Goal: Task Accomplishment & Management: Manage account settings

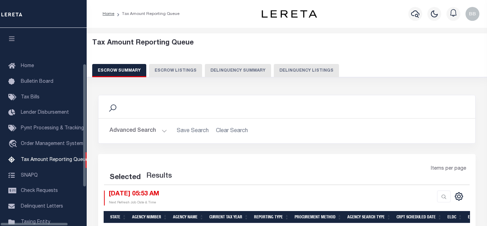
select select "100"
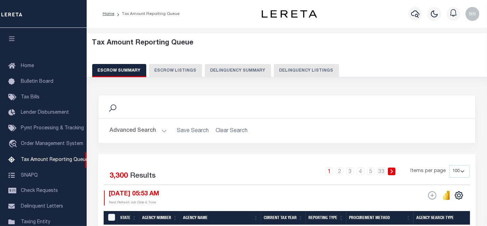
scroll to position [71, 0]
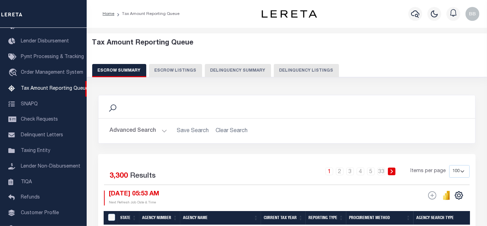
click at [308, 76] on button "Delinquency Listings" at bounding box center [306, 70] width 65 height 13
select select
select select "100"
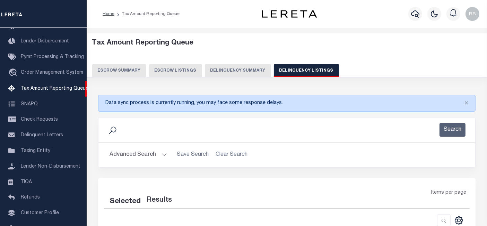
select select "100"
click at [135, 152] on button "Advanced Search" at bounding box center [139, 155] width 58 height 14
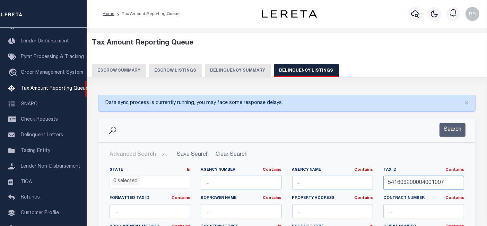
click at [420, 182] on input "541609200004001007" at bounding box center [424, 182] width 81 height 14
paste input "2"
type input "541609200004002007"
click at [460, 126] on button "Search" at bounding box center [453, 130] width 26 height 14
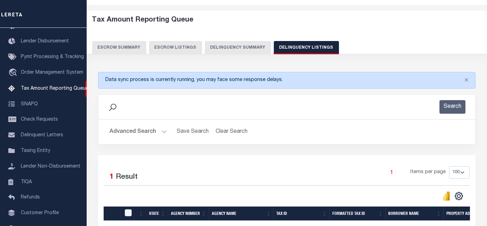
scroll to position [77, 0]
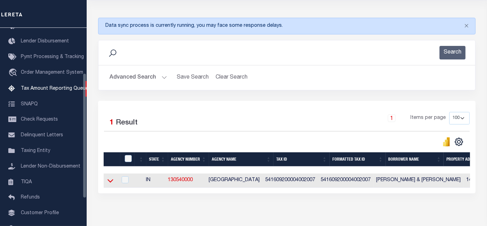
click at [108, 179] on icon at bounding box center [111, 180] width 6 height 7
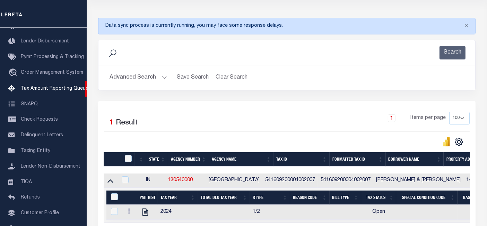
scroll to position [111, 0]
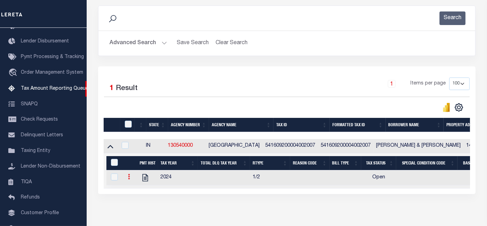
click at [129, 178] on icon at bounding box center [129, 176] width 2 height 6
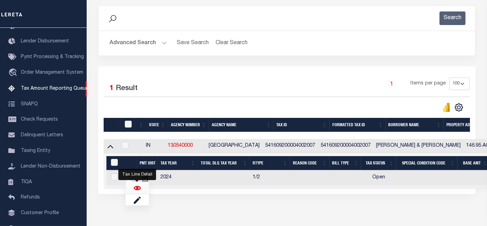
click at [135, 190] on img "" at bounding box center [137, 187] width 7 height 7
checkbox input "true"
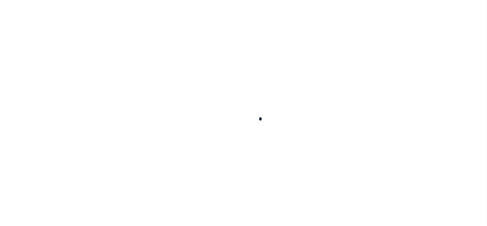
checkbox input "false"
type input "[DATE]"
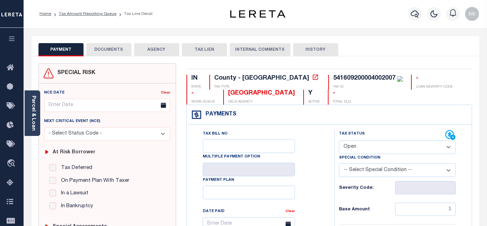
click at [355, 150] on select "- Select Status Code - Open Due/Unpaid Paid Incomplete No Tax Due Internal Refu…" at bounding box center [397, 147] width 117 height 14
select select "PYD"
click at [339, 140] on select "- Select Status Code - Open Due/Unpaid Paid Incomplete No Tax Due Internal Refu…" at bounding box center [397, 147] width 117 height 14
type input "[DATE]"
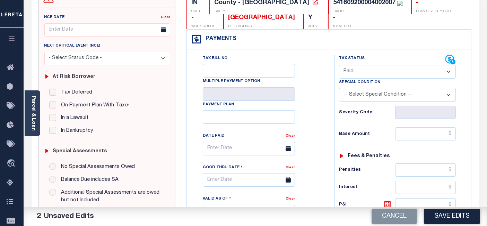
scroll to position [77, 0]
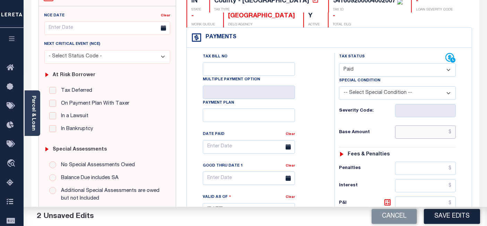
click at [419, 130] on input "text" at bounding box center [426, 131] width 61 height 13
paste input "2,480.12"
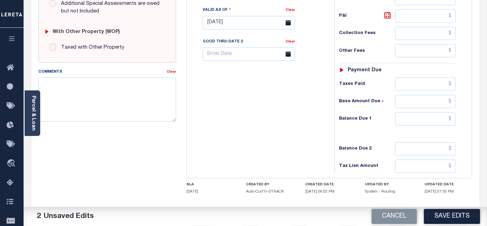
scroll to position [270, 0]
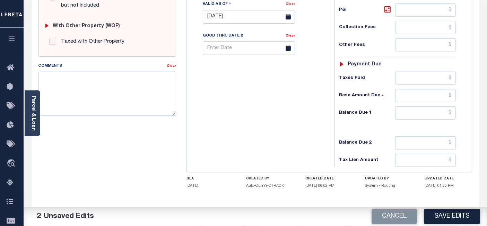
type input "$2,480.12"
click at [415, 112] on input "text" at bounding box center [426, 112] width 61 height 13
type input "$0.00"
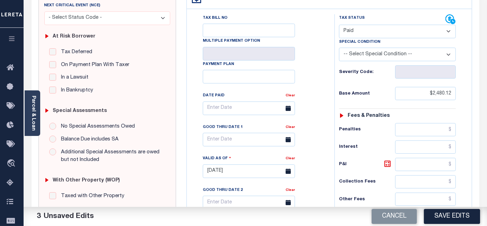
scroll to position [0, 0]
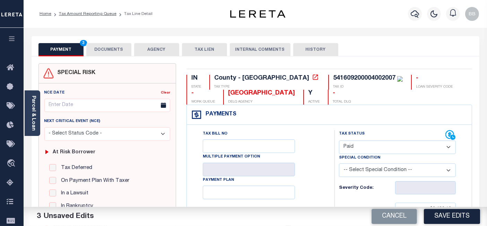
click at [105, 53] on button "DOCUMENTS" at bounding box center [108, 49] width 45 height 13
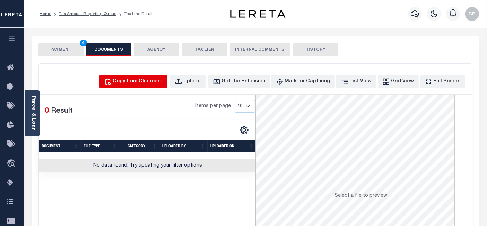
click at [151, 82] on div "Copy from Clipboard" at bounding box center [138, 82] width 50 height 8
select select "POP"
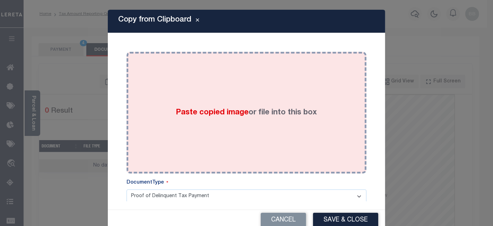
click at [218, 70] on div "Paste copied image or file into this box" at bounding box center [247, 112] width 230 height 111
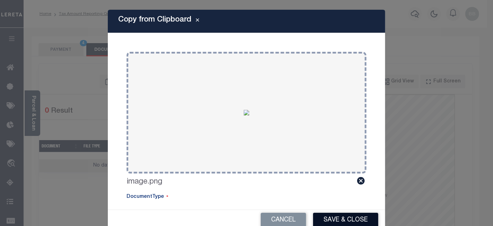
click at [339, 218] on button "Save & Close" at bounding box center [345, 219] width 65 height 15
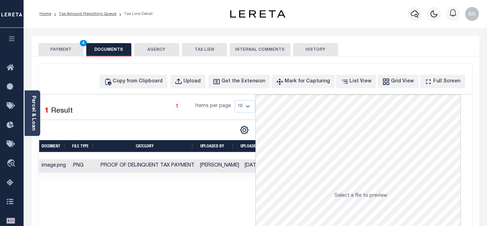
click at [61, 52] on button "PAYMENT 4" at bounding box center [61, 49] width 45 height 13
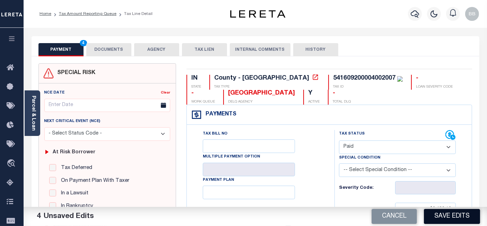
click at [457, 216] on button "Save Edits" at bounding box center [452, 216] width 56 height 15
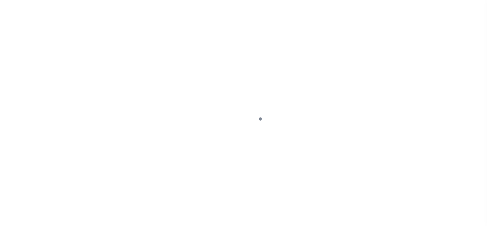
select select "PYD"
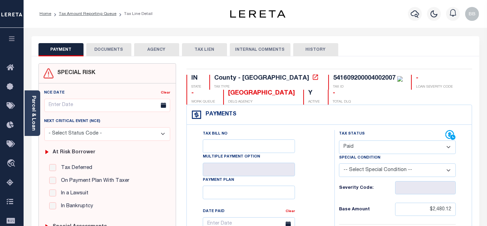
click at [106, 50] on button "DOCUMENTS" at bounding box center [108, 49] width 45 height 13
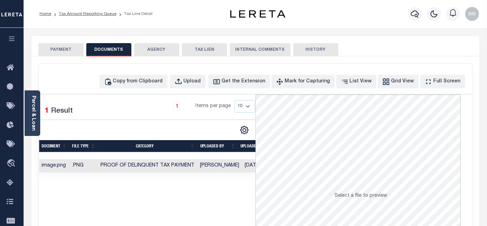
click at [66, 52] on button "PAYMENT" at bounding box center [61, 49] width 45 height 13
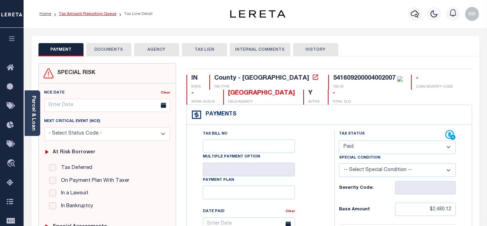
click at [93, 16] on link "Tax Amount Reporting Queue" at bounding box center [88, 14] width 58 height 4
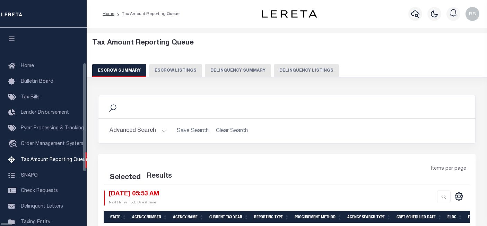
select select "100"
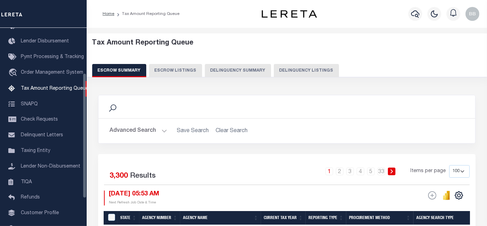
click at [281, 70] on button "Delinquency Listings" at bounding box center [306, 70] width 65 height 13
select select "100"
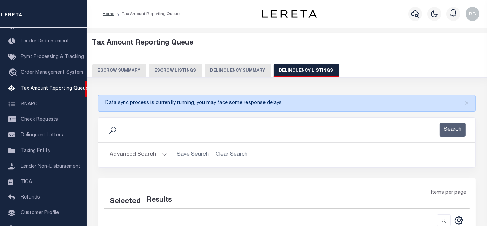
select select "100"
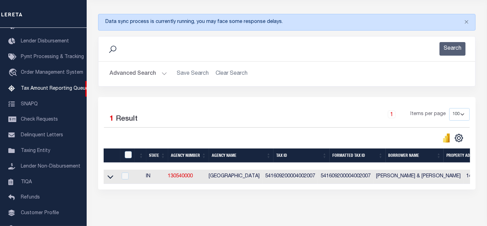
scroll to position [111, 0]
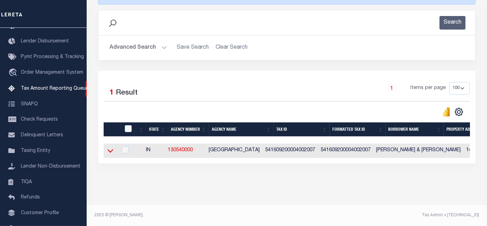
click at [109, 148] on icon at bounding box center [111, 150] width 6 height 7
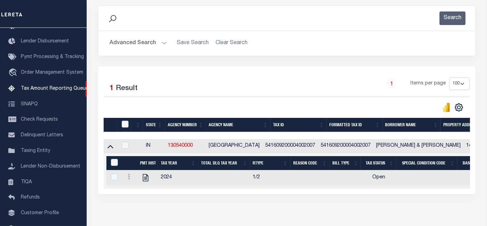
click at [126, 123] on input "checkbox" at bounding box center [125, 123] width 7 height 7
checkbox input "true"
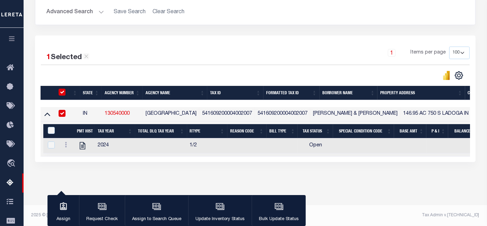
scroll to position [145, 0]
click at [52, 127] on input "&nbsp;" at bounding box center [51, 130] width 7 height 7
checkbox input "true"
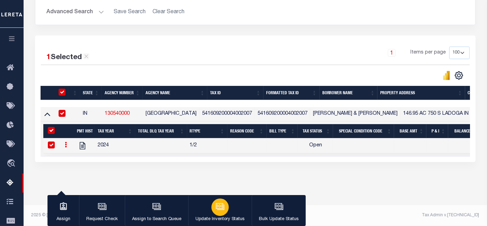
click at [223, 207] on div "button" at bounding box center [220, 206] width 17 height 17
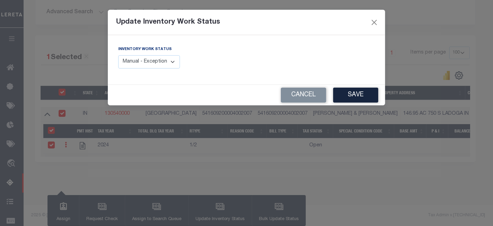
click at [155, 62] on select "Manual - Exception Pended - Awaiting Search Late Add Exception Completed" at bounding box center [149, 62] width 62 height 14
select select "4"
click at [118, 55] on select "Manual - Exception Pended - Awaiting Search Late Add Exception Completed" at bounding box center [149, 62] width 62 height 14
click at [354, 97] on button "Save" at bounding box center [355, 94] width 45 height 15
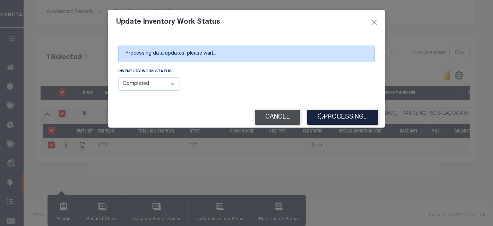
click at [275, 118] on button "Cancel" at bounding box center [277, 117] width 45 height 15
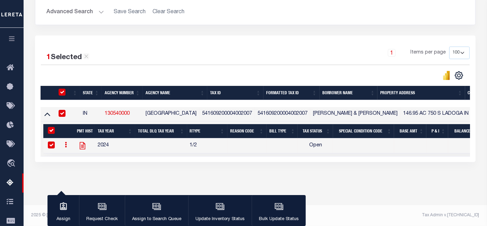
click at [82, 144] on icon "" at bounding box center [82, 145] width 6 height 7
checkbox input "false"
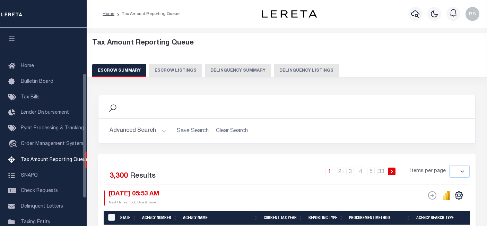
select select
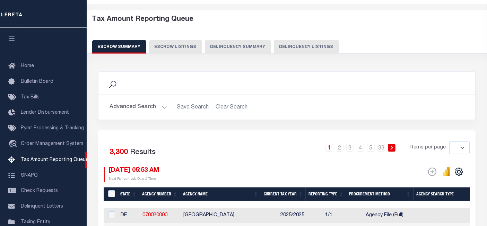
scroll to position [71, 0]
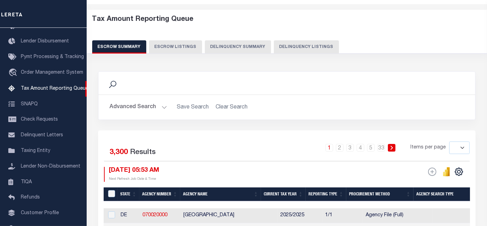
click at [288, 48] on button "Delinquency Listings" at bounding box center [306, 46] width 65 height 13
select select "100"
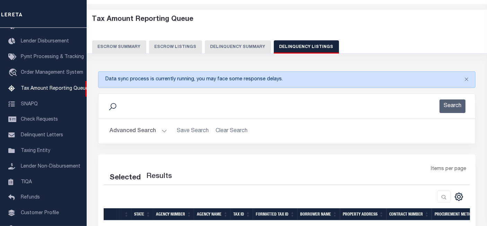
select select "100"
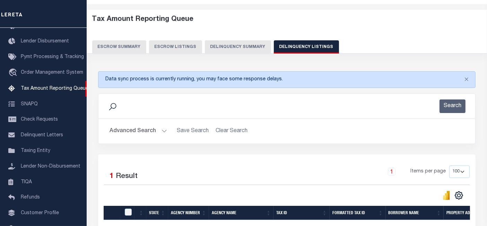
click at [129, 131] on button "Advanced Search" at bounding box center [139, 131] width 58 height 14
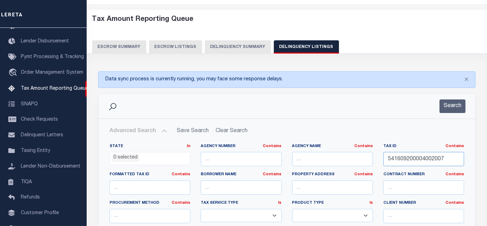
click at [416, 162] on input "541609200004002007" at bounding box center [424, 159] width 81 height 14
paste input "10100002007"
type input "541610100002007007"
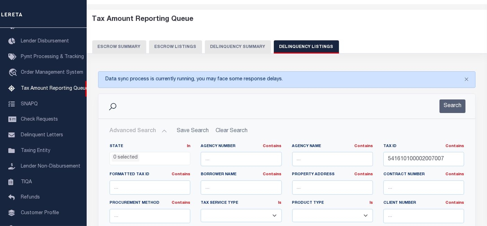
click at [445, 114] on div "Search" at bounding box center [287, 106] width 377 height 25
click at [450, 112] on button "Search" at bounding box center [453, 106] width 26 height 14
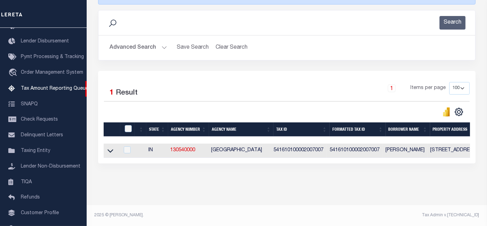
scroll to position [111, 0]
click at [107, 147] on link at bounding box center [111, 149] width 8 height 5
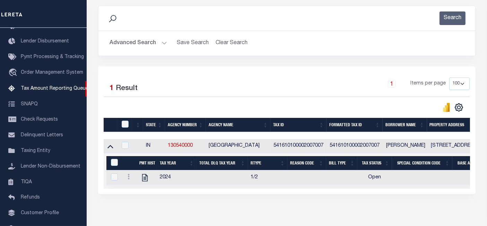
scroll to position [146, 0]
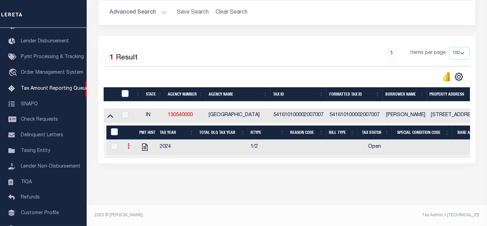
click at [128, 143] on icon at bounding box center [129, 146] width 2 height 6
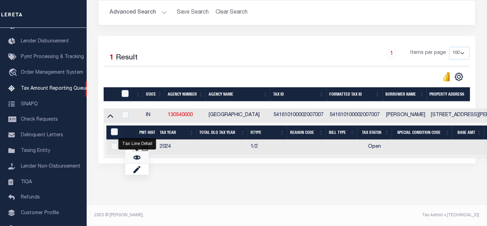
click at [141, 158] on link "" at bounding box center [137, 156] width 24 height 11
checkbox input "true"
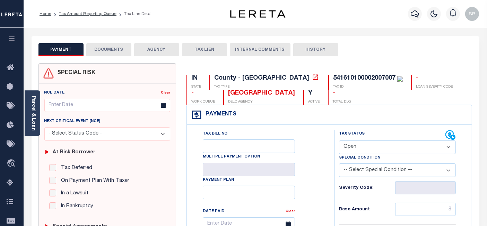
click at [364, 150] on select "- Select Status Code - Open Due/Unpaid Paid Incomplete No Tax Due Internal Refu…" at bounding box center [397, 147] width 117 height 14
select select "PYD"
click at [339, 140] on select "- Select Status Code - Open Due/Unpaid Paid Incomplete No Tax Due Internal Refu…" at bounding box center [397, 147] width 117 height 14
type input "[DATE]"
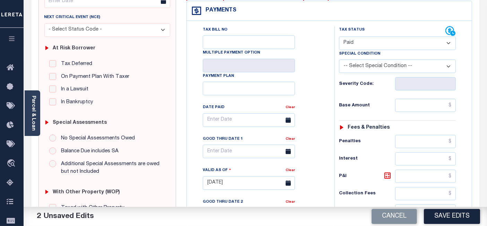
scroll to position [154, 0]
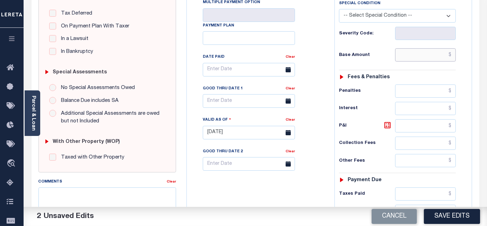
drag, startPoint x: 411, startPoint y: 49, endPoint x: 409, endPoint y: 43, distance: 6.5
click at [411, 49] on input "text" at bounding box center [426, 54] width 61 height 13
paste input "486.15"
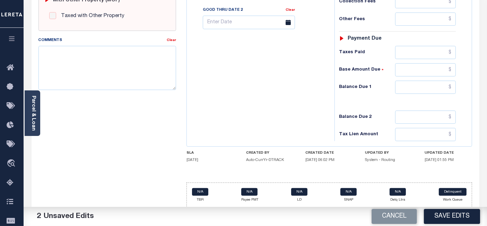
scroll to position [297, 0]
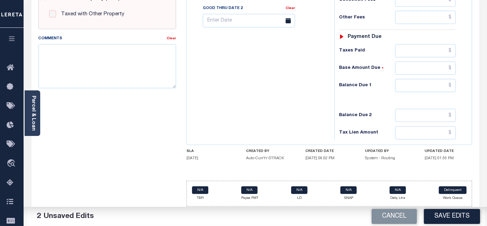
type input "$486.15"
click at [417, 79] on input "text" at bounding box center [426, 85] width 61 height 13
type input "$0.00"
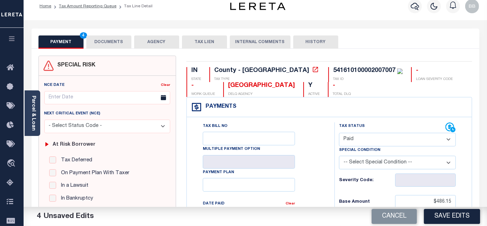
scroll to position [0, 0]
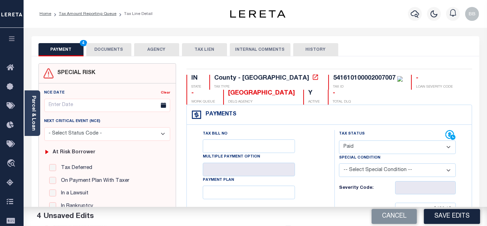
click at [100, 51] on button "DOCUMENTS" at bounding box center [108, 49] width 45 height 13
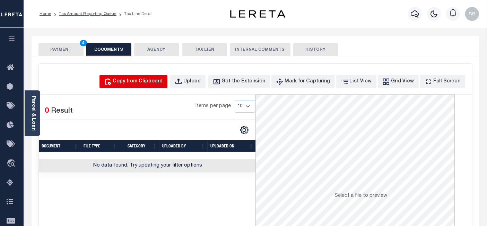
click at [154, 81] on div "Copy from Clipboard" at bounding box center [138, 82] width 50 height 8
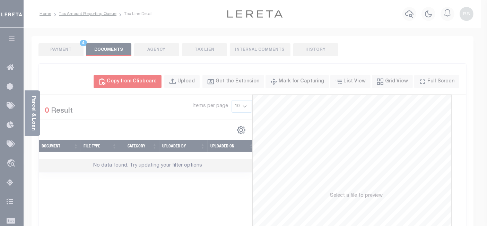
select select "POP"
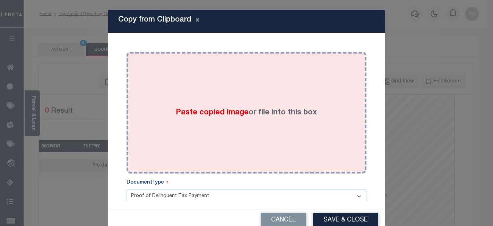
click at [224, 74] on div "Paste copied image or file into this box" at bounding box center [247, 112] width 230 height 111
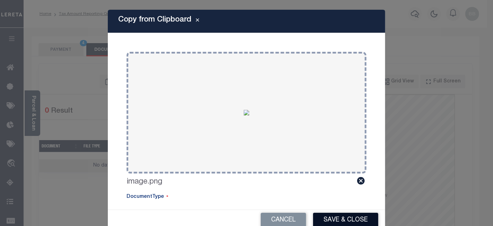
click at [337, 218] on button "Save & Close" at bounding box center [345, 219] width 65 height 15
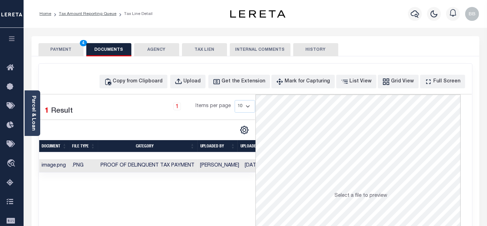
click at [56, 46] on button "PAYMENT 4" at bounding box center [61, 49] width 45 height 13
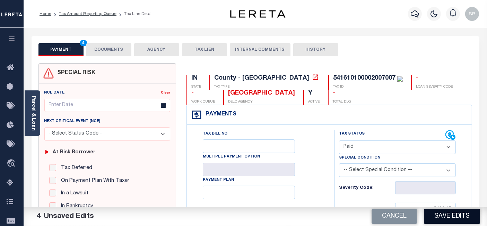
click at [448, 217] on button "Save Edits" at bounding box center [452, 216] width 56 height 15
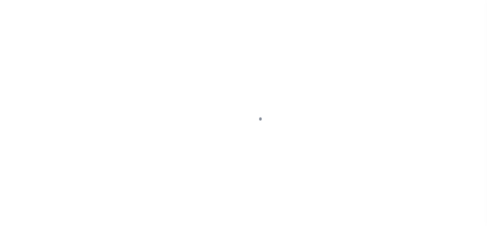
select select "PYD"
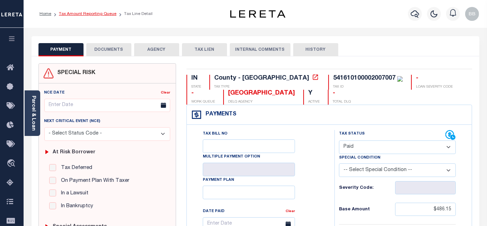
click at [89, 13] on link "Tax Amount Reporting Queue" at bounding box center [88, 14] width 58 height 4
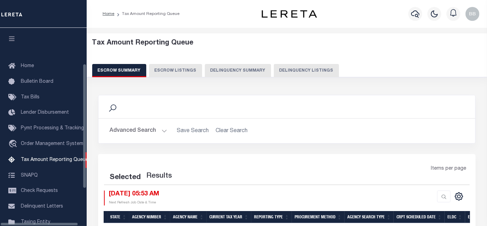
click at [307, 72] on button "Delinquency Listings" at bounding box center [306, 70] width 65 height 13
select select "100"
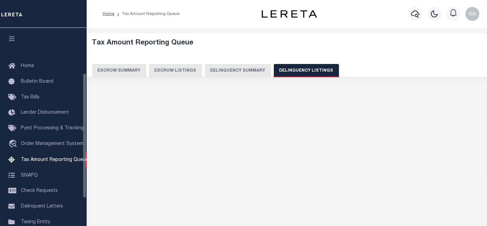
scroll to position [71, 0]
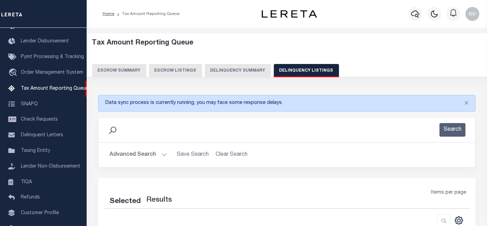
select select "100"
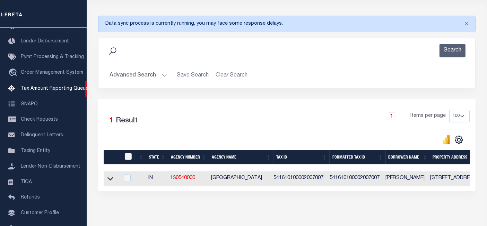
scroll to position [111, 0]
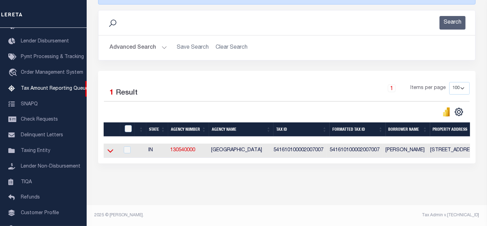
click at [110, 147] on icon at bounding box center [111, 150] width 6 height 7
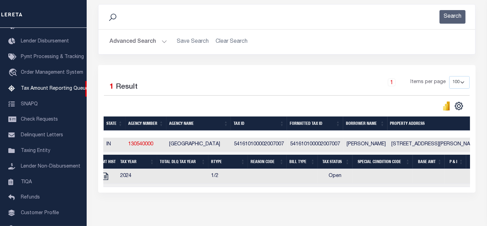
scroll to position [0, 0]
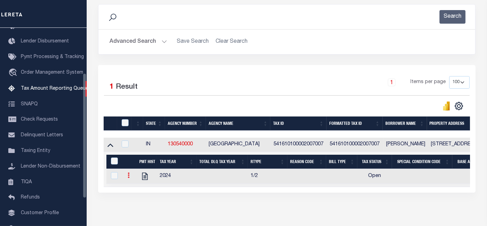
click at [129, 177] on icon at bounding box center [129, 175] width 2 height 6
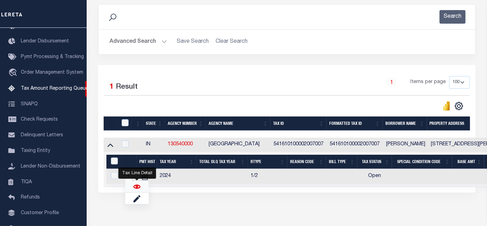
click at [137, 189] on img "" at bounding box center [137, 186] width 7 height 7
checkbox input "true"
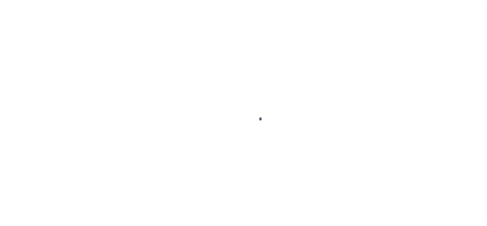
select select "PYD"
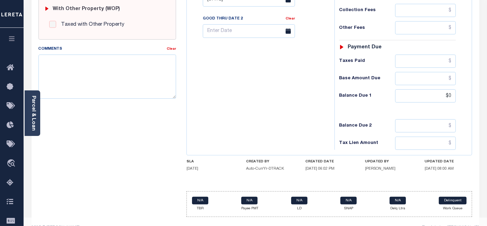
scroll to position [297, 0]
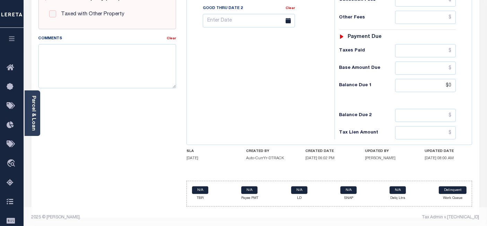
click at [455, 85] on input "$0" at bounding box center [426, 85] width 61 height 13
type input "$0.00"
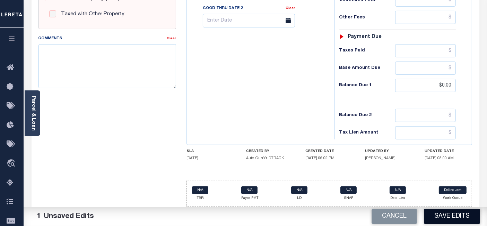
click at [451, 222] on button "Save Edits" at bounding box center [452, 216] width 56 height 15
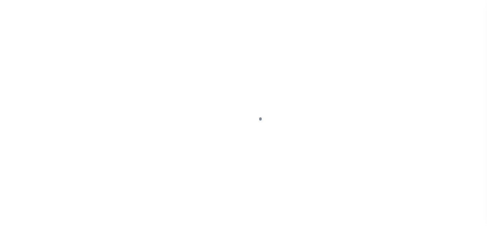
select select "PYD"
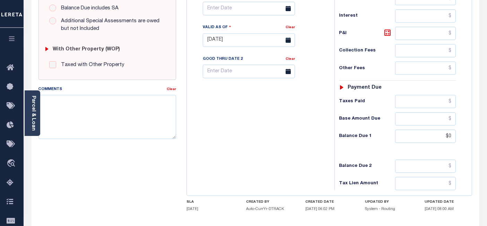
scroll to position [297, 0]
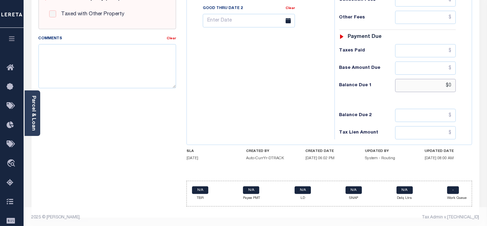
click at [436, 85] on input "$0" at bounding box center [426, 85] width 61 height 13
type input "$0.00"
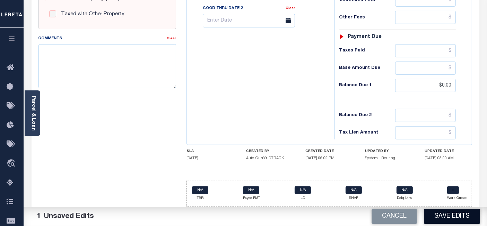
click at [430, 212] on button "Save Edits" at bounding box center [452, 216] width 56 height 15
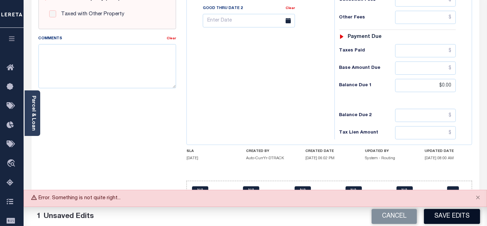
click at [457, 218] on button "Save Edits" at bounding box center [452, 216] width 56 height 15
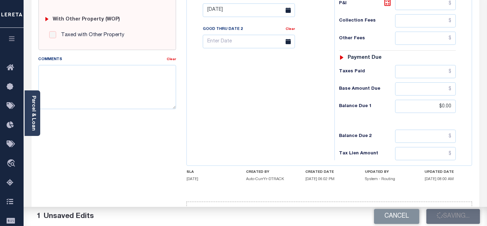
scroll to position [258, 0]
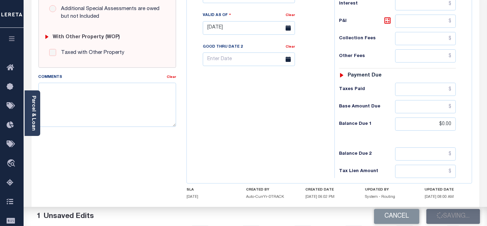
checkbox input "false"
type input "$486.15"
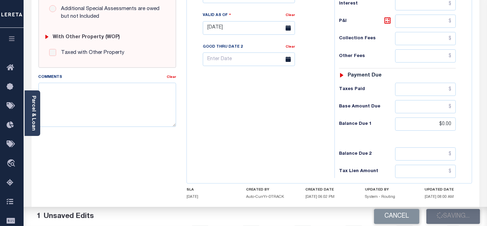
type input "$0"
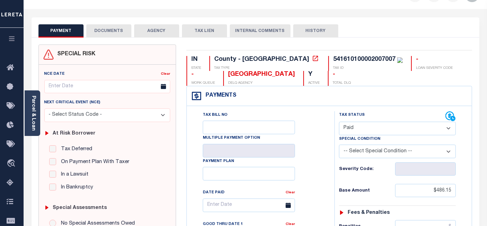
scroll to position [0, 0]
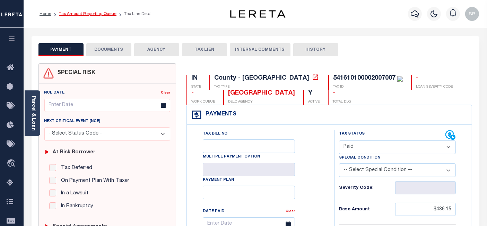
click at [93, 13] on link "Tax Amount Reporting Queue" at bounding box center [88, 14] width 58 height 4
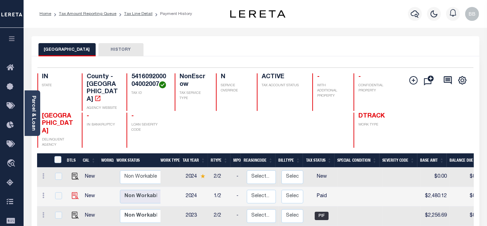
click at [74, 192] on img at bounding box center [75, 195] width 7 height 7
checkbox input "true"
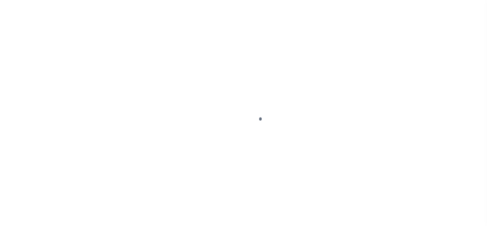
select select "PYD"
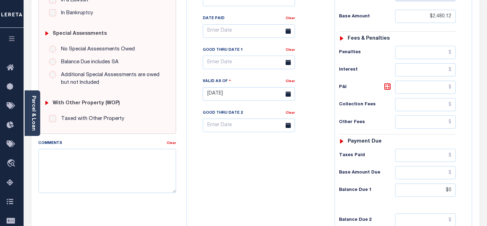
scroll to position [297, 0]
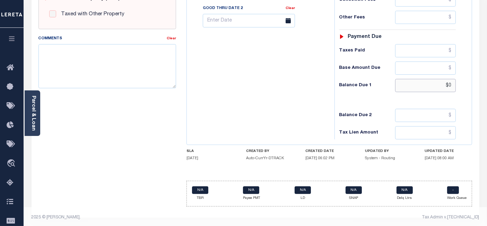
drag, startPoint x: 442, startPoint y: 80, endPoint x: 471, endPoint y: 85, distance: 28.8
type input "$0.00"
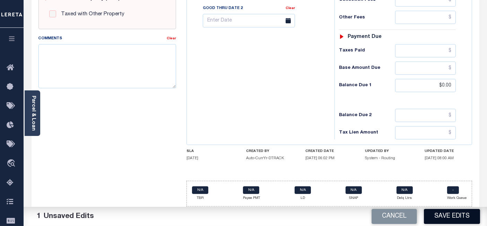
click at [464, 217] on button "Save Edits" at bounding box center [452, 216] width 56 height 15
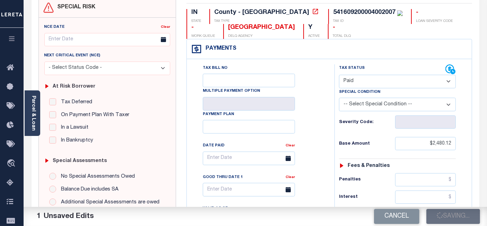
scroll to position [0, 0]
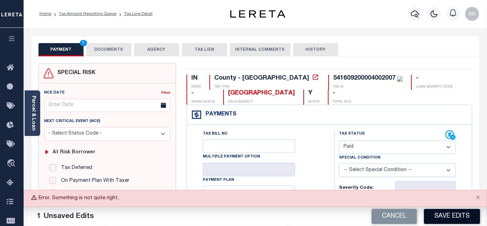
click at [452, 216] on button "Save Edits" at bounding box center [452, 216] width 56 height 15
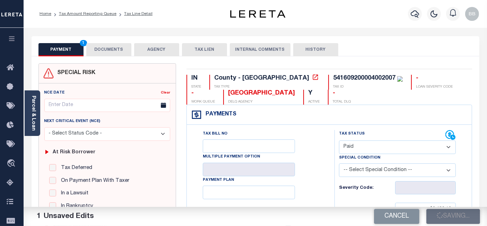
checkbox input "false"
type input "$2,480.12"
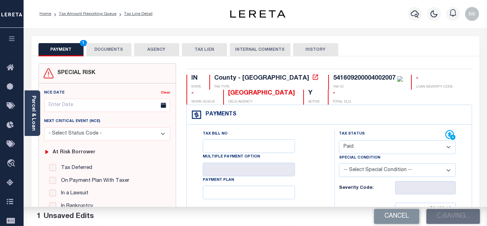
type input "$0"
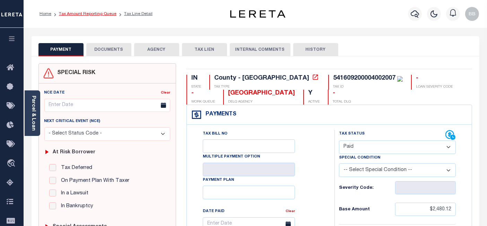
click at [99, 12] on link "Tax Amount Reporting Queue" at bounding box center [88, 14] width 58 height 4
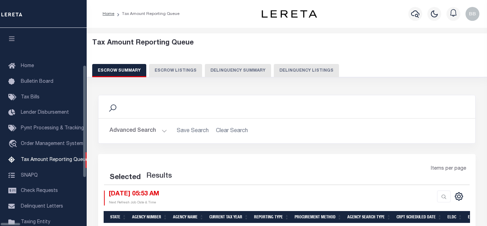
select select "100"
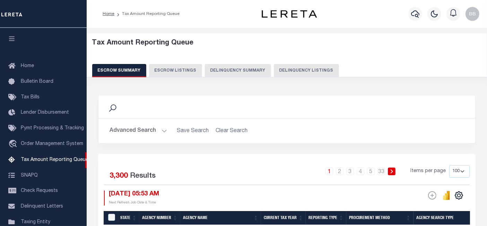
scroll to position [71, 0]
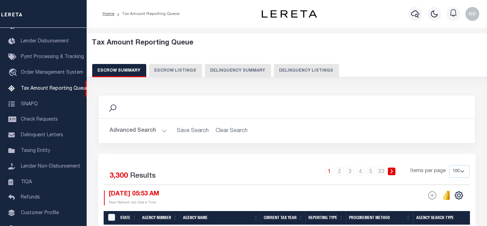
click at [305, 73] on button "Delinquency Listings" at bounding box center [306, 70] width 65 height 13
select select "100"
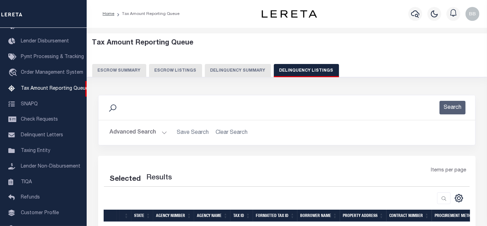
select select "100"
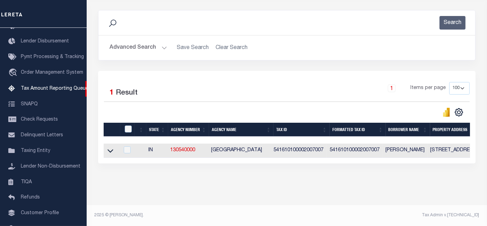
scroll to position [90, 0]
click at [109, 149] on icon at bounding box center [111, 150] width 6 height 3
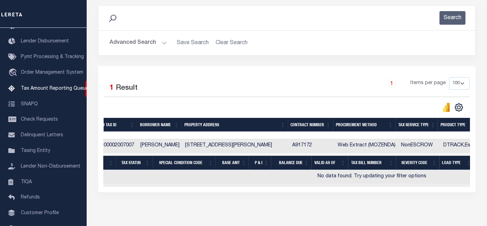
scroll to position [0, 0]
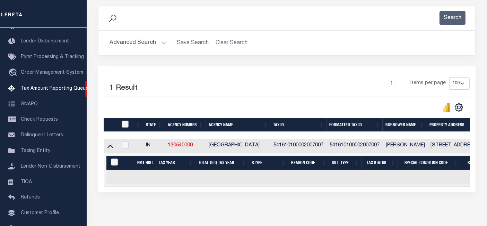
click at [125, 123] on input "checkbox" at bounding box center [125, 123] width 7 height 7
checkbox input "true"
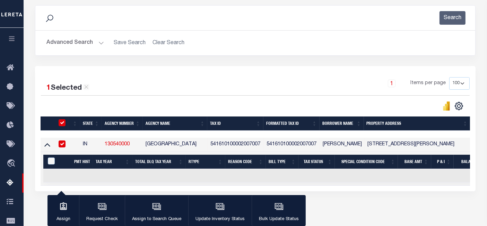
click at [47, 158] on div "&nbsp;" at bounding box center [51, 161] width 10 height 8
click at [53, 161] on input "&nbsp;" at bounding box center [51, 160] width 7 height 7
checkbox input "true"
click at [223, 209] on div "button" at bounding box center [220, 206] width 17 height 17
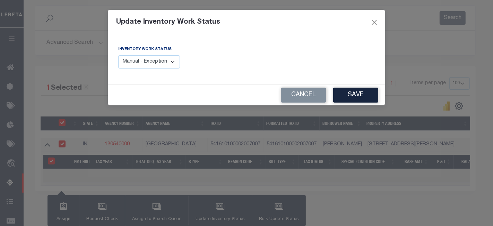
click at [159, 63] on select "Manual - Exception Pended - Awaiting Search Late Add Exception Completed" at bounding box center [149, 62] width 62 height 14
select select "4"
click at [118, 55] on select "Manual - Exception Pended - Awaiting Search Late Add Exception Completed" at bounding box center [149, 62] width 62 height 14
click at [352, 96] on button "Save" at bounding box center [355, 94] width 45 height 15
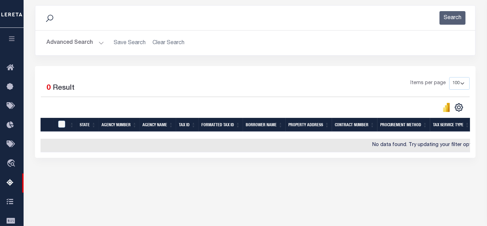
click at [70, 38] on button "Advanced Search" at bounding box center [75, 43] width 58 height 14
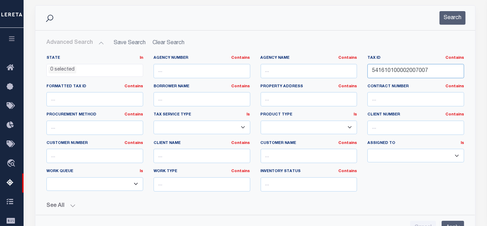
click at [408, 70] on input "541610100002007007" at bounding box center [416, 71] width 97 height 14
paste input "1100001000"
type input "541611100001000007"
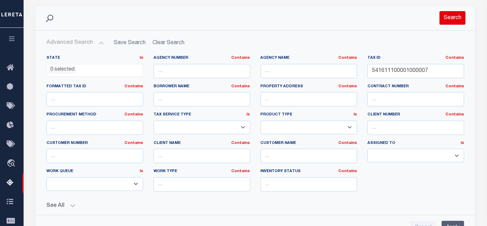
click at [448, 16] on button "Search" at bounding box center [453, 18] width 26 height 14
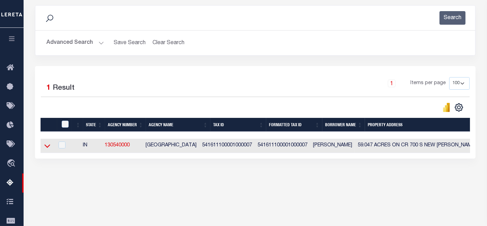
click at [49, 147] on icon at bounding box center [47, 145] width 6 height 7
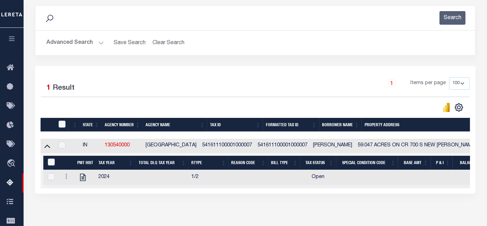
scroll to position [142, 0]
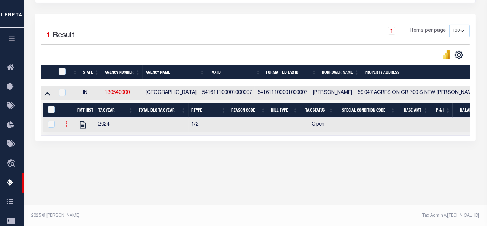
click at [67, 126] on icon at bounding box center [66, 124] width 2 height 6
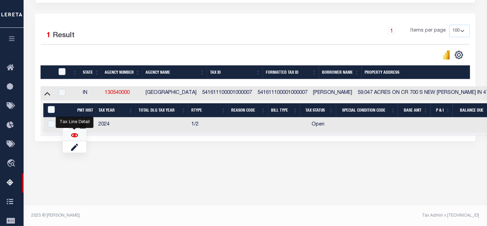
click at [75, 135] on img "" at bounding box center [74, 134] width 7 height 7
checkbox input "true"
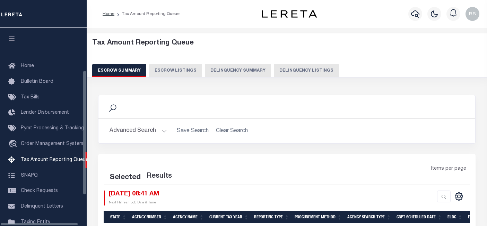
select select "100"
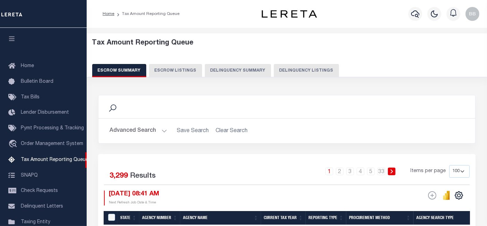
scroll to position [71, 0]
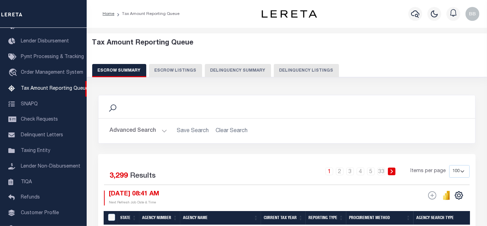
click at [304, 69] on button "Delinquency Listings" at bounding box center [306, 70] width 65 height 13
select select "100"
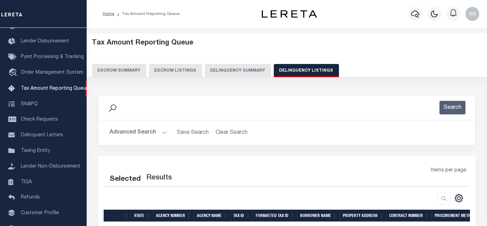
select select "100"
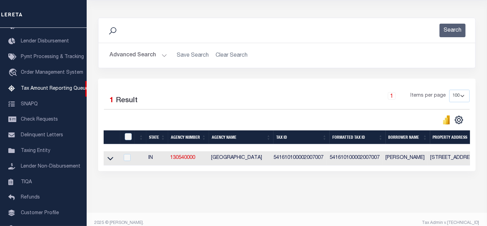
scroll to position [90, 0]
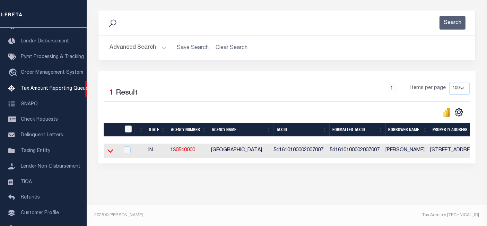
click at [110, 149] on icon at bounding box center [111, 150] width 6 height 3
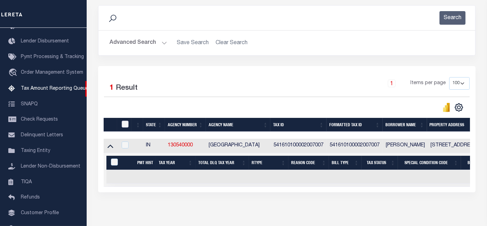
click at [125, 124] on input "checkbox" at bounding box center [125, 123] width 7 height 7
checkbox input "true"
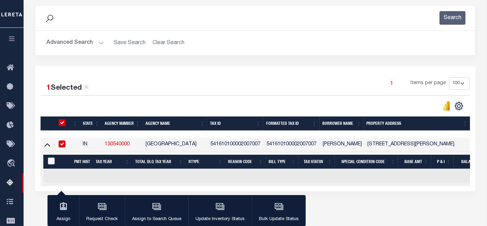
click at [52, 159] on input "&nbsp;" at bounding box center [51, 160] width 7 height 7
checkbox input "true"
click at [209, 204] on button "Update Inventory Status" at bounding box center [219, 210] width 63 height 31
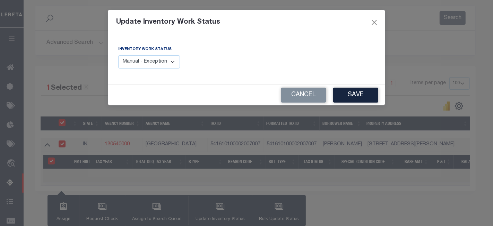
click at [151, 58] on select "Manual - Exception Pended - Awaiting Search Late Add Exception Completed" at bounding box center [149, 62] width 62 height 14
select select "4"
click at [118, 55] on select "Manual - Exception Pended - Awaiting Search Late Add Exception Completed" at bounding box center [149, 62] width 62 height 14
click at [353, 96] on button "Save" at bounding box center [355, 94] width 45 height 15
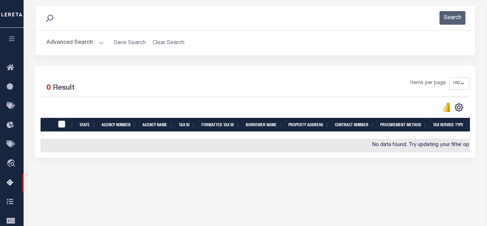
scroll to position [12, 0]
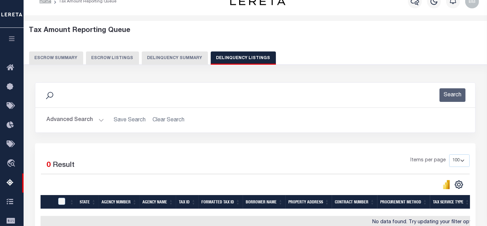
click at [72, 119] on button "Advanced Search" at bounding box center [75, 120] width 58 height 14
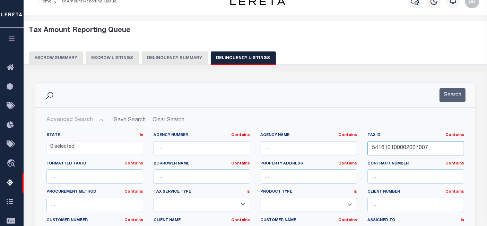
click at [396, 148] on input "541610100002007007" at bounding box center [416, 148] width 97 height 14
paste input "1200005001"
type input "541611200005001007"
click at [456, 84] on div "Search" at bounding box center [255, 95] width 440 height 25
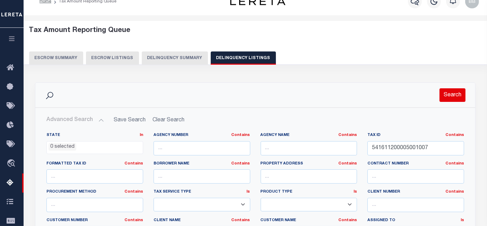
click at [454, 93] on button "Search" at bounding box center [453, 95] width 26 height 14
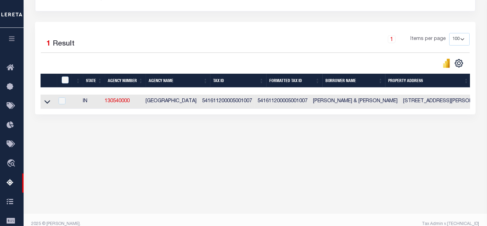
scroll to position [142, 0]
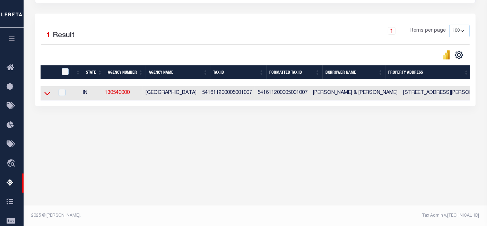
click at [48, 94] on icon at bounding box center [47, 93] width 6 height 7
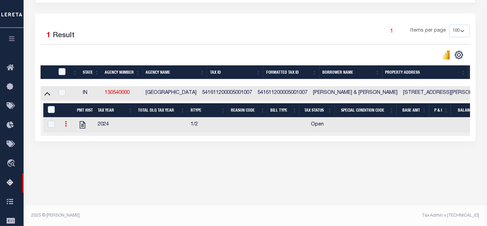
click at [64, 126] on link at bounding box center [66, 125] width 8 height 6
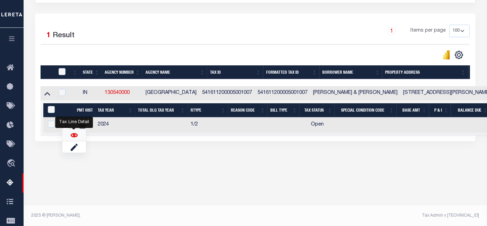
click at [74, 136] on img "" at bounding box center [74, 134] width 7 height 7
checkbox input "true"
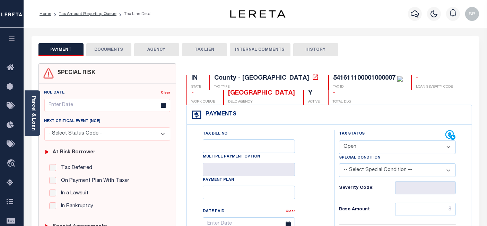
click at [368, 143] on select "- Select Status Code - Open Due/Unpaid Paid Incomplete No Tax Due Internal Refu…" at bounding box center [397, 147] width 117 height 14
select select "PYD"
click at [339, 140] on select "- Select Status Code - Open Due/Unpaid Paid Incomplete No Tax Due Internal Refu…" at bounding box center [397, 147] width 117 height 14
type input "[DATE]"
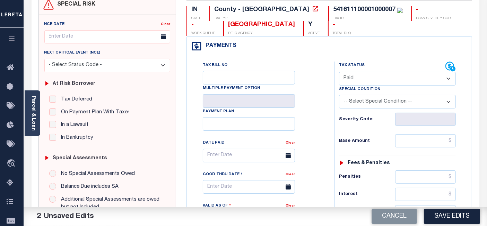
scroll to position [116, 0]
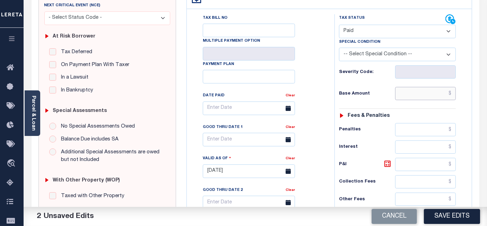
click at [411, 91] on input "text" at bounding box center [426, 93] width 61 height 13
paste input "1,054.39"
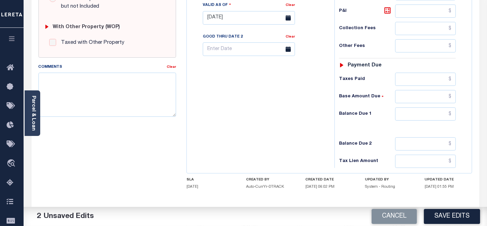
scroll to position [270, 0]
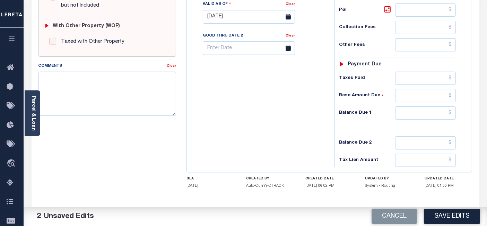
type input "$1,054.39"
click at [412, 112] on input "text" at bounding box center [426, 112] width 61 height 13
type input "$0.00"
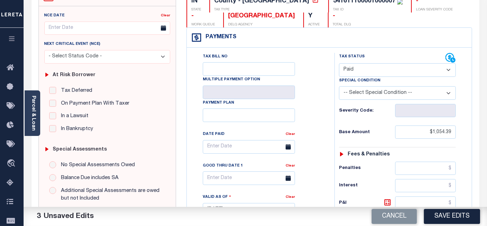
scroll to position [0, 0]
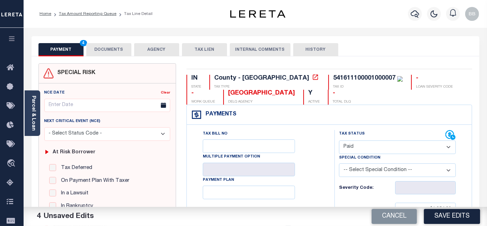
click at [106, 50] on button "DOCUMENTS" at bounding box center [108, 49] width 45 height 13
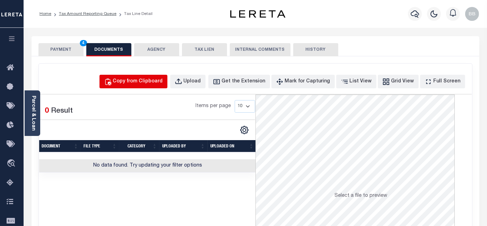
click at [150, 82] on div "Copy from Clipboard" at bounding box center [138, 82] width 50 height 8
select select "POP"
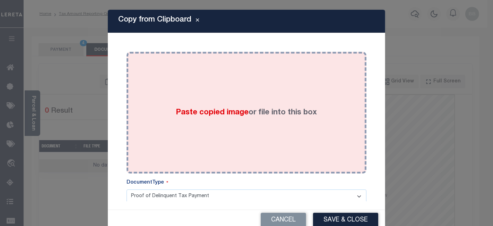
click at [250, 104] on div "Paste copied image or file into this box" at bounding box center [247, 112] width 230 height 111
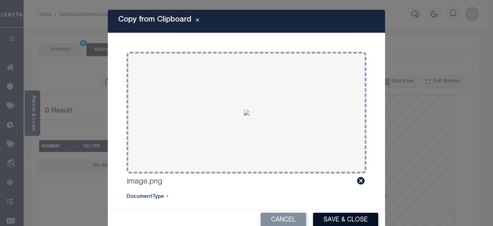
click at [335, 219] on button "Save & Close" at bounding box center [345, 219] width 65 height 15
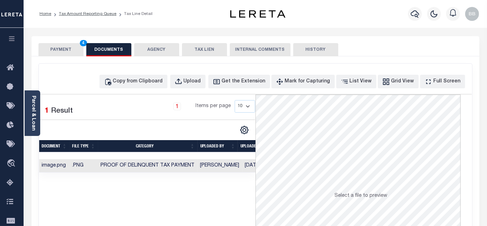
click at [62, 51] on button "PAYMENT 4" at bounding box center [61, 49] width 45 height 13
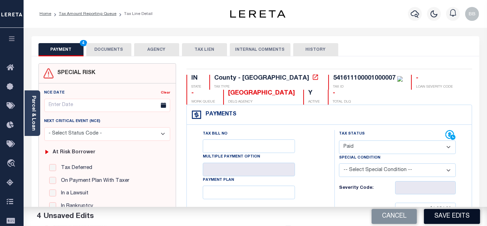
click at [457, 212] on button "Save Edits" at bounding box center [452, 216] width 56 height 15
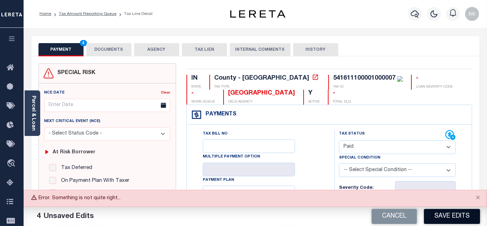
click at [455, 215] on button "Save Edits" at bounding box center [452, 216] width 56 height 15
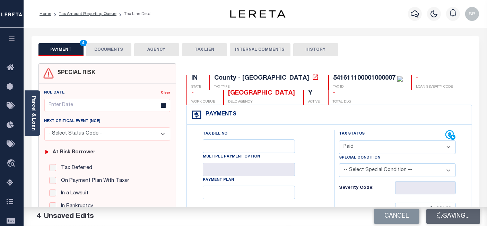
checkbox input "false"
type input "$1,054.39"
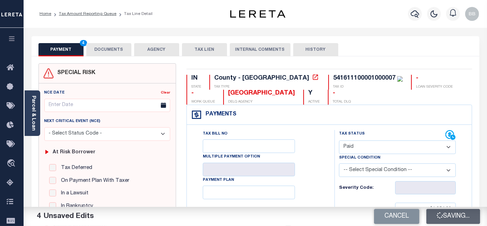
type input "$0"
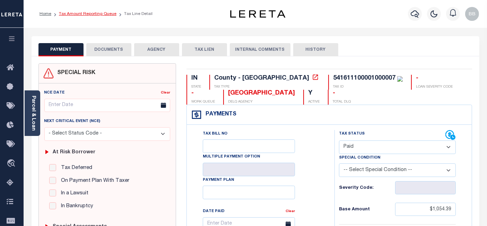
click at [95, 15] on link "Tax Amount Reporting Queue" at bounding box center [88, 14] width 58 height 4
click at [360, 147] on select "- Select Status Code - Open Due/Unpaid Paid Incomplete No Tax Due Internal Refu…" at bounding box center [397, 147] width 117 height 14
select select "PYD"
click at [339, 140] on select "- Select Status Code - Open Due/Unpaid Paid Incomplete No Tax Due Internal Refu…" at bounding box center [397, 147] width 117 height 14
type input "[DATE]"
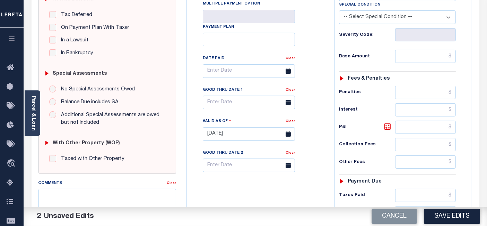
scroll to position [154, 0]
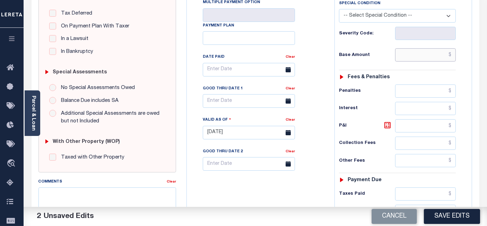
click at [419, 53] on input "text" at bounding box center [426, 54] width 61 height 13
paste input "2,052.83"
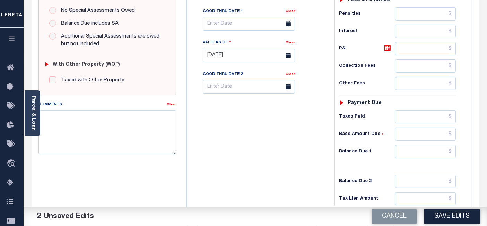
type input "$2,052.83"
click at [413, 149] on input "text" at bounding box center [426, 151] width 61 height 13
type input "$0.00"
click at [452, 215] on button "Save Edits" at bounding box center [452, 216] width 56 height 15
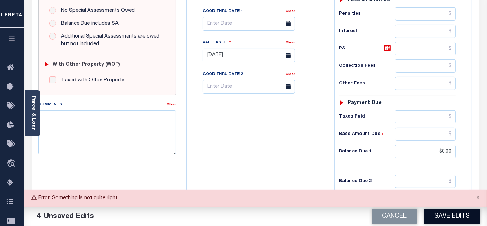
click at [452, 210] on button "Save Edits" at bounding box center [452, 216] width 56 height 15
click at [449, 218] on button "Save Edits" at bounding box center [452, 216] width 56 height 15
click at [449, 216] on button "Save Edits" at bounding box center [452, 216] width 56 height 15
click at [455, 216] on button "Save Edits" at bounding box center [452, 216] width 56 height 15
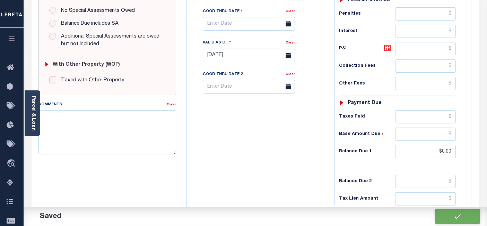
checkbox input "false"
type input "$2,052.83"
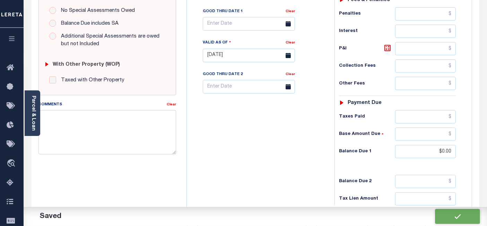
type input "$0"
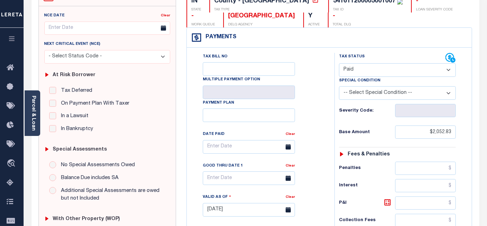
scroll to position [0, 0]
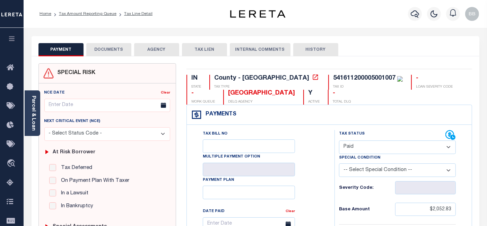
click at [103, 17] on li "Tax Amount Reporting Queue" at bounding box center [83, 14] width 65 height 6
click at [102, 15] on link "Tax Amount Reporting Queue" at bounding box center [88, 14] width 58 height 4
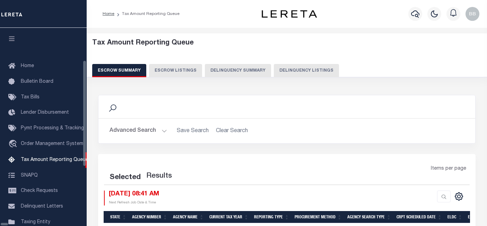
select select "100"
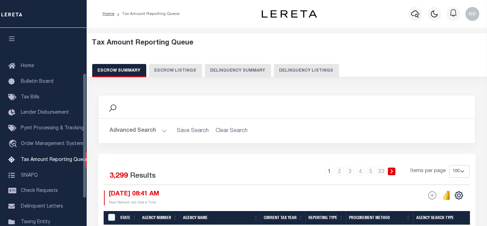
scroll to position [71, 0]
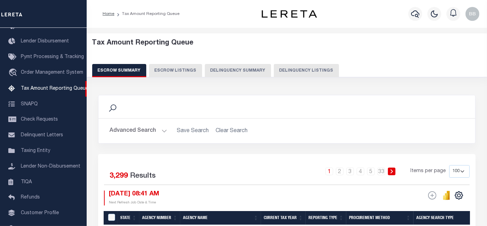
click at [266, 71] on div "Escrow Summary Escrow Listings Delinquency Summary Delinquency Listings" at bounding box center [287, 70] width 390 height 13
click at [307, 71] on button "Delinquency Listings" at bounding box center [306, 70] width 65 height 13
select select "100"
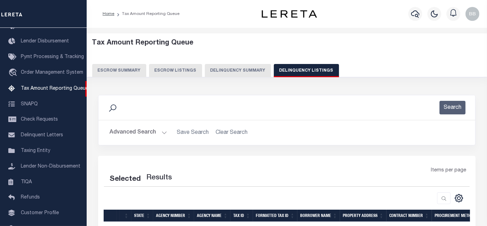
select select "100"
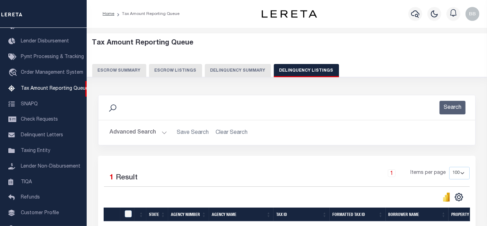
scroll to position [77, 0]
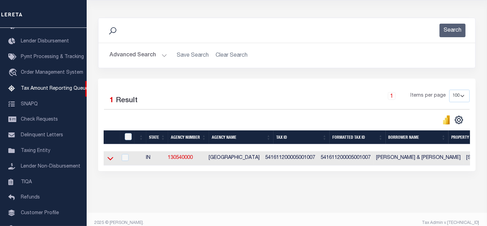
click at [111, 159] on icon at bounding box center [111, 157] width 6 height 7
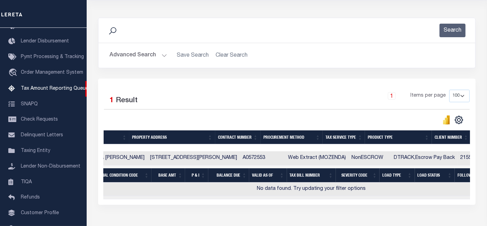
scroll to position [0, 50]
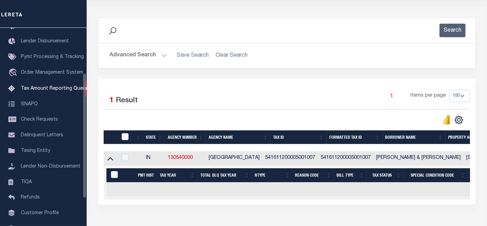
click at [120, 53] on button "Advanced Search" at bounding box center [139, 56] width 58 height 14
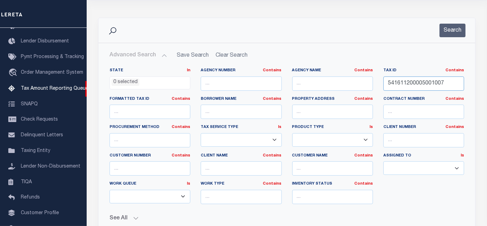
click at [409, 84] on input "541611200005001007" at bounding box center [424, 83] width 81 height 14
click at [454, 34] on button "Search" at bounding box center [453, 31] width 26 height 14
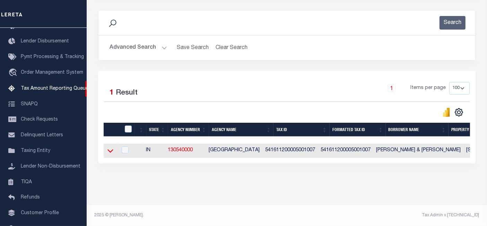
click at [110, 147] on icon at bounding box center [111, 150] width 6 height 7
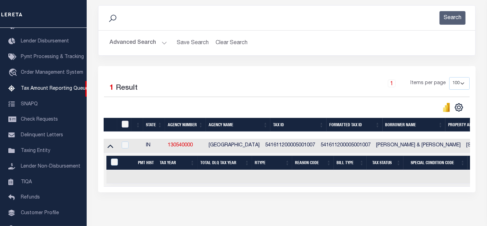
click at [123, 123] on input "checkbox" at bounding box center [125, 123] width 7 height 7
checkbox input "true"
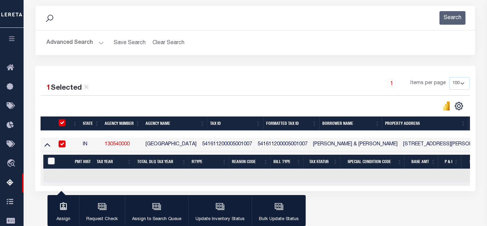
click at [49, 159] on input "&nbsp;" at bounding box center [51, 160] width 7 height 7
checkbox input "true"
click at [212, 209] on div "button" at bounding box center [220, 206] width 17 height 17
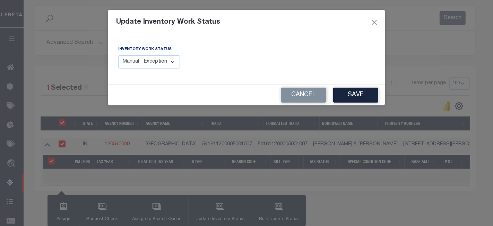
click at [154, 62] on select "Manual - Exception Pended - Awaiting Search Late Add Exception Completed" at bounding box center [149, 62] width 62 height 14
select select "4"
click at [118, 55] on select "Manual - Exception Pended - Awaiting Search Late Add Exception Completed" at bounding box center [149, 62] width 62 height 14
click at [361, 93] on button "Save" at bounding box center [355, 94] width 45 height 15
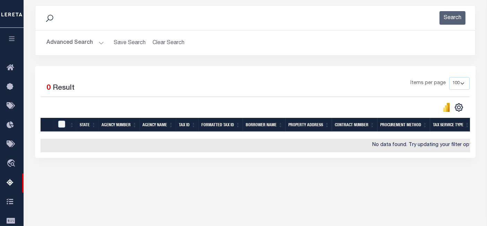
click at [82, 41] on button "Advanced Search" at bounding box center [75, 43] width 58 height 14
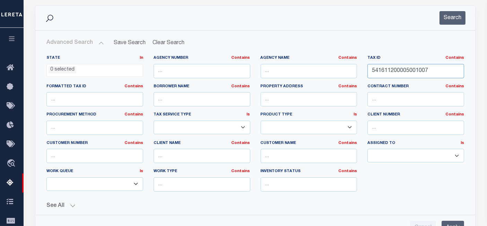
click at [390, 72] on input "541611200005001007" at bounding box center [416, 71] width 97 height 14
paste input "500004"
type input "541611500004001007"
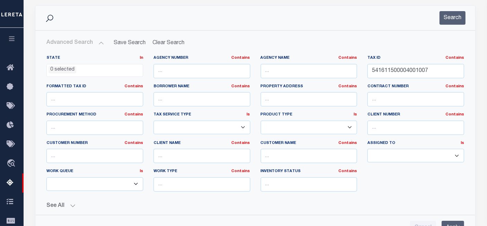
click at [451, 29] on div "Search" at bounding box center [255, 18] width 440 height 25
click at [450, 16] on button "Search" at bounding box center [453, 18] width 26 height 14
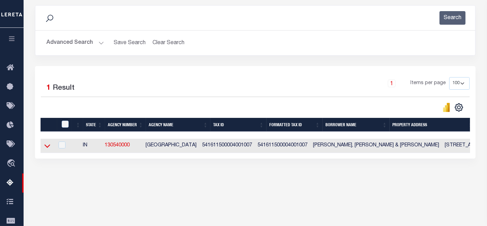
click at [49, 146] on icon at bounding box center [47, 145] width 6 height 3
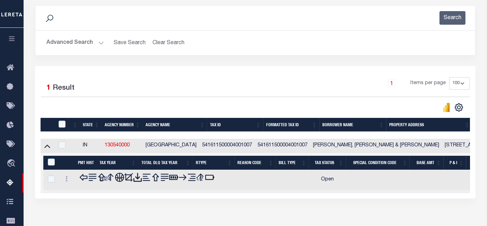
scroll to position [142, 0]
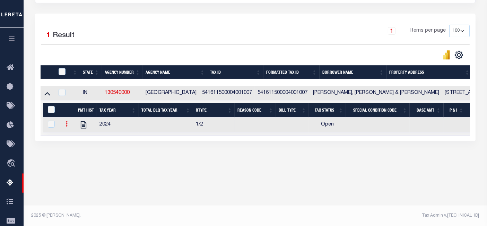
click at [66, 126] on icon at bounding box center [67, 124] width 2 height 6
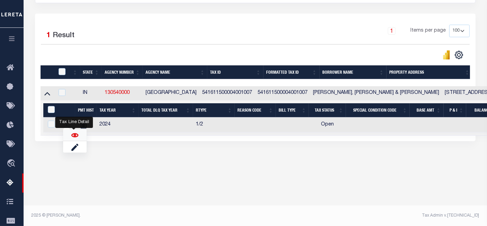
click at [75, 138] on img "" at bounding box center [74, 134] width 7 height 7
checkbox input "true"
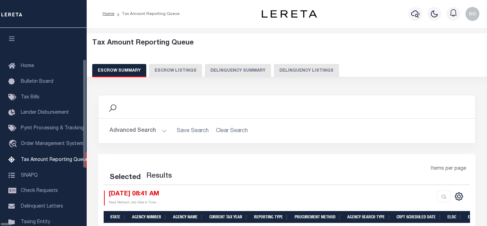
select select "100"
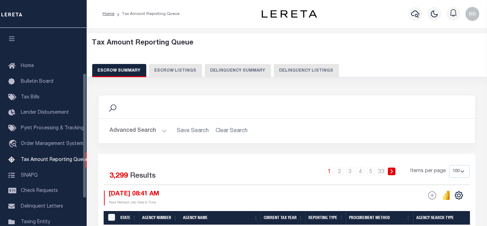
scroll to position [71, 0]
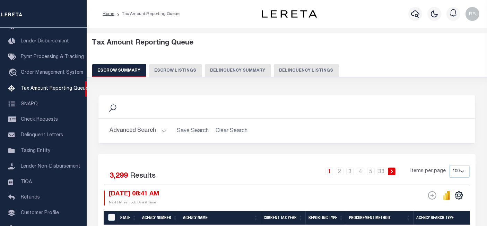
click at [295, 68] on button "Delinquency Listings" at bounding box center [306, 70] width 65 height 13
select select "100"
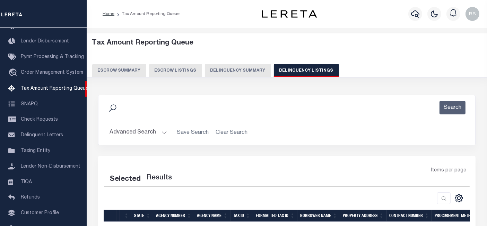
select select "100"
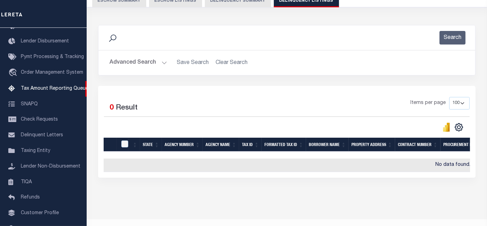
scroll to position [88, 0]
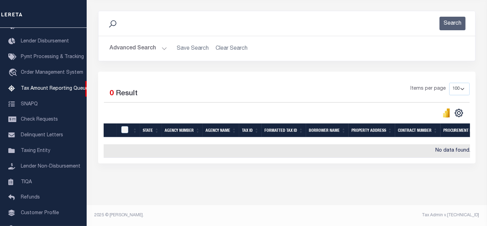
click at [130, 45] on button "Advanced Search" at bounding box center [139, 49] width 58 height 14
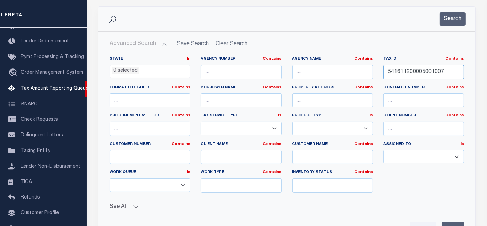
click at [408, 75] on input "541611200005001007" at bounding box center [424, 72] width 81 height 14
click at [457, 21] on button "Search" at bounding box center [453, 19] width 26 height 14
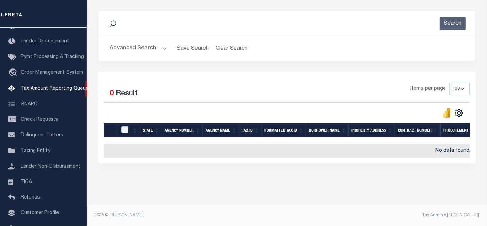
scroll to position [0, 0]
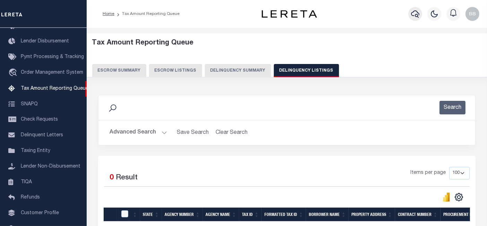
click at [418, 12] on icon "button" at bounding box center [415, 13] width 8 height 7
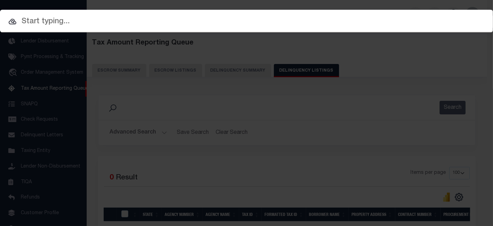
click at [412, 14] on div at bounding box center [246, 21] width 493 height 22
click at [45, 18] on input "text" at bounding box center [246, 22] width 493 height 12
paste input "541611200005001007"
type input "541611200005001007"
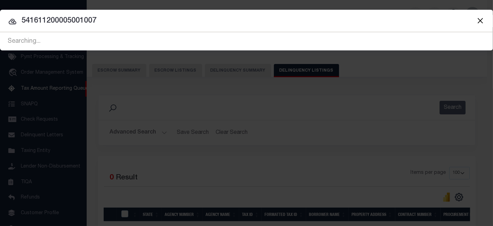
click at [11, 22] on icon at bounding box center [12, 21] width 8 height 8
click at [13, 21] on icon at bounding box center [13, 22] width 8 height 6
click at [482, 20] on button "Close" at bounding box center [480, 20] width 9 height 9
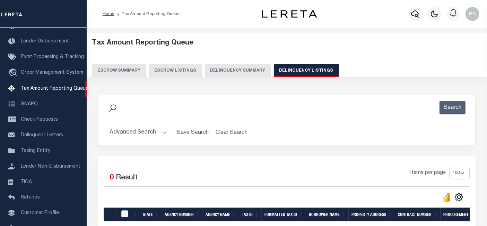
click at [133, 130] on button "Advanced Search" at bounding box center [139, 133] width 58 height 14
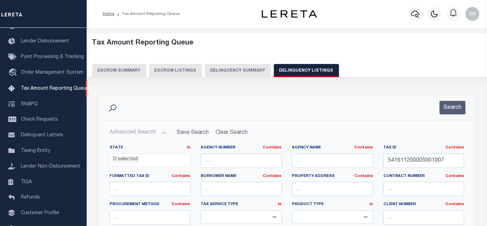
click at [417, 152] on div "Tax ID Contains Contains Is 541611200005001007" at bounding box center [424, 156] width 81 height 23
click at [432, 162] on input "541611200005001007" at bounding box center [424, 160] width 81 height 14
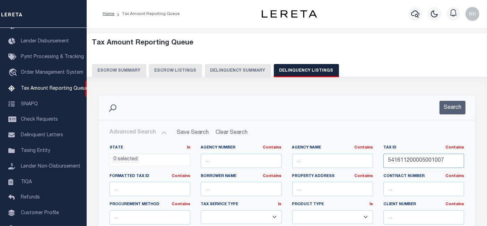
paste input "500004000"
type input "541611500004000007"
click at [458, 108] on button "Search" at bounding box center [453, 108] width 26 height 14
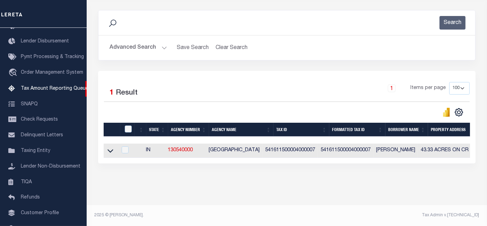
scroll to position [90, 0]
click at [108, 147] on icon at bounding box center [111, 150] width 6 height 7
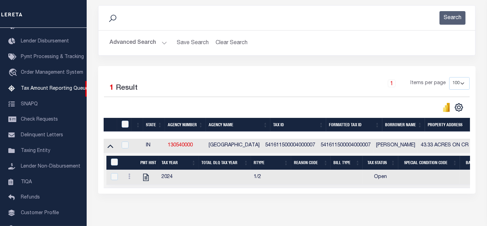
click at [299, 147] on td "541611500004000007" at bounding box center [291, 145] width 56 height 14
checkbox input "false"
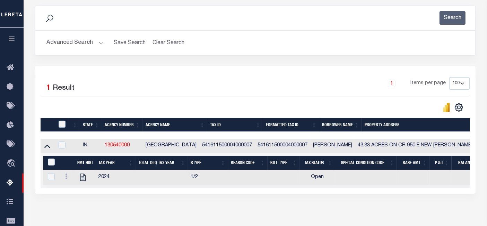
click at [306, 144] on td "541611500004000007" at bounding box center [283, 145] width 56 height 14
checkbox input "true"
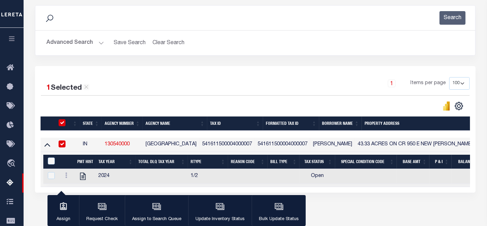
click at [236, 139] on td "541611500004000007" at bounding box center [227, 144] width 56 height 14
checkbox input "false"
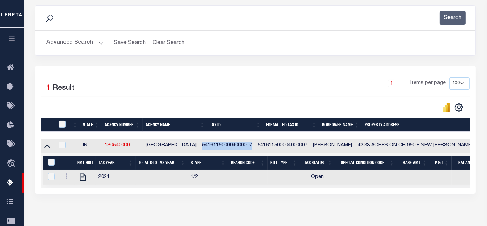
click at [236, 139] on td "541611500004000007" at bounding box center [227, 145] width 56 height 14
checkbox input "true"
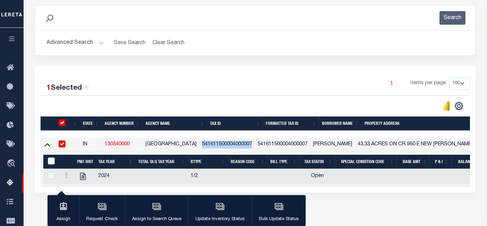
click at [236, 144] on td "541611500004000007" at bounding box center [227, 144] width 56 height 14
checkbox input "true"
copy td "541611500004000007"
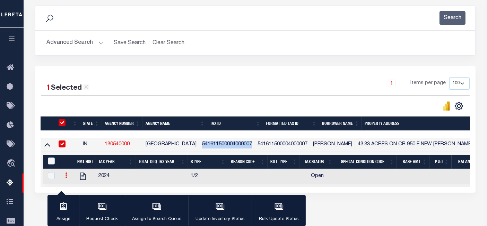
click at [63, 175] on link at bounding box center [66, 176] width 8 height 6
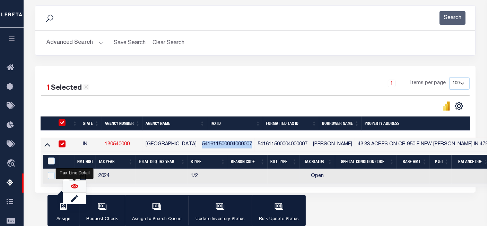
click at [74, 188] on img "" at bounding box center [74, 185] width 7 height 7
checkbox input "true"
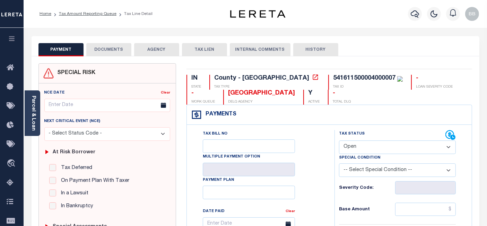
click at [366, 151] on select "- Select Status Code - Open Due/Unpaid Paid Incomplete No Tax Due Internal Refu…" at bounding box center [397, 147] width 117 height 14
select select "PYD"
click at [339, 140] on select "- Select Status Code - Open Due/Unpaid Paid Incomplete No Tax Due Internal Refu…" at bounding box center [397, 147] width 117 height 14
type input "[DATE]"
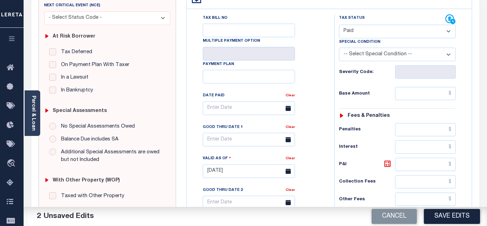
scroll to position [193, 0]
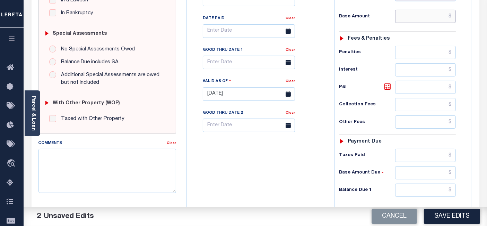
click at [424, 15] on input "text" at bounding box center [426, 16] width 61 height 13
paste input "768.79"
type input "$768.79"
click at [418, 187] on input "text" at bounding box center [426, 189] width 61 height 13
type input "$0.00"
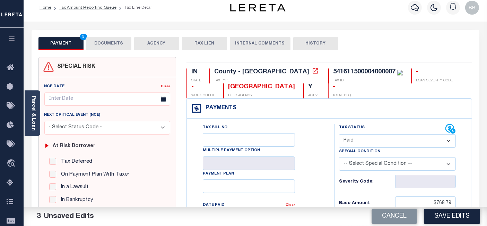
scroll to position [0, 0]
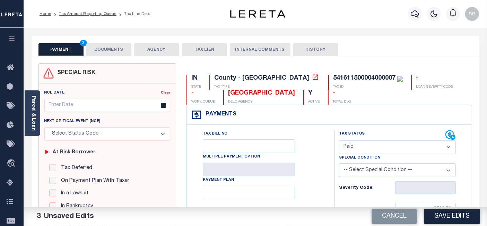
click at [111, 46] on button "DOCUMENTS" at bounding box center [108, 49] width 45 height 13
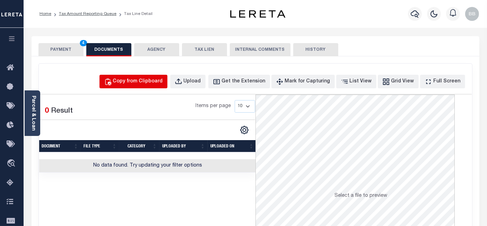
click at [143, 82] on div "Copy from Clipboard" at bounding box center [138, 82] width 50 height 8
select select "POP"
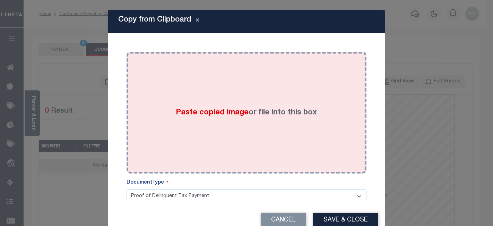
click at [222, 91] on div "Paste copied image or file into this box" at bounding box center [247, 112] width 230 height 111
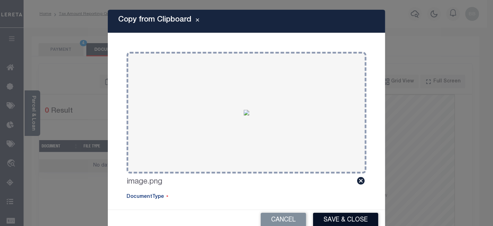
click at [350, 219] on button "Save & Close" at bounding box center [345, 219] width 65 height 15
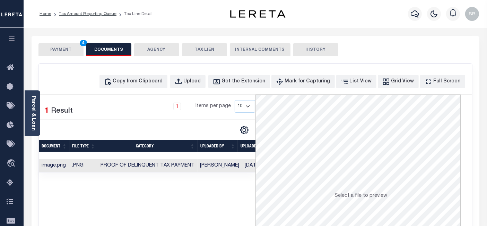
click at [62, 50] on button "PAYMENT 4" at bounding box center [61, 49] width 45 height 13
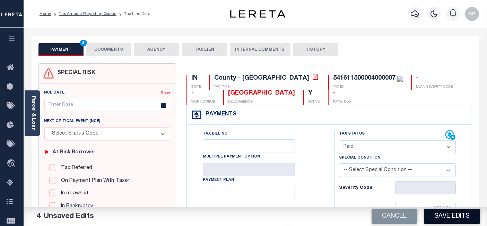
click at [455, 218] on button "Save Edits" at bounding box center [452, 216] width 56 height 15
checkbox input "false"
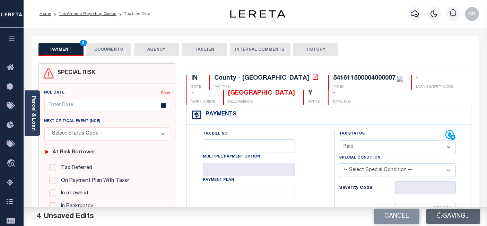
type input "$768.79"
type input "$0"
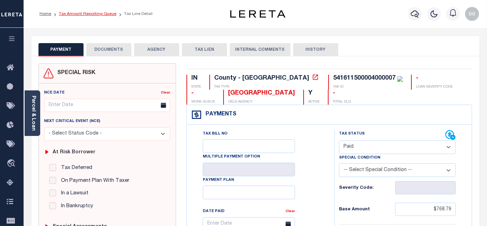
click at [100, 15] on link "Tax Amount Reporting Queue" at bounding box center [88, 14] width 58 height 4
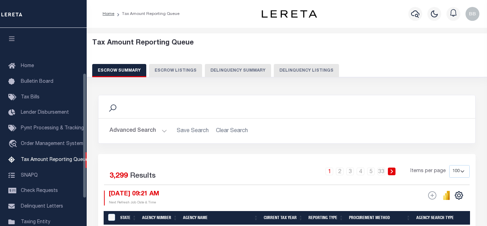
select select "100"
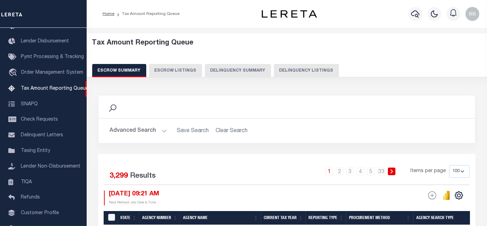
click at [302, 69] on button "Delinquency Listings" at bounding box center [306, 70] width 65 height 13
select select "100"
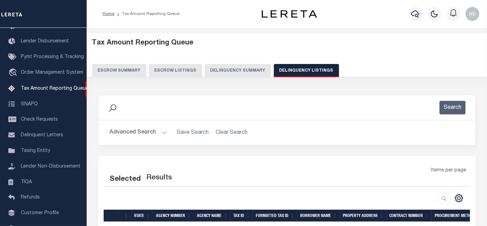
select select "100"
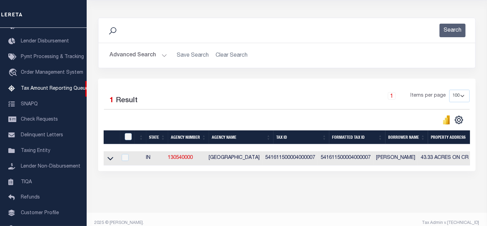
scroll to position [90, 0]
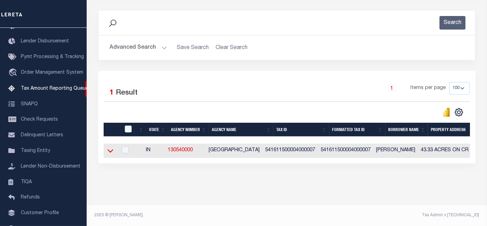
click at [110, 149] on icon at bounding box center [111, 150] width 6 height 3
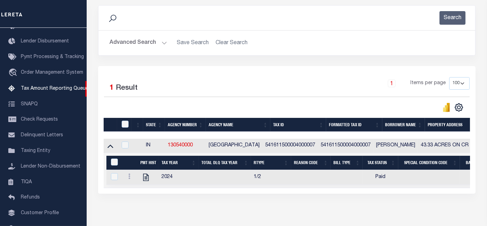
scroll to position [87, 0]
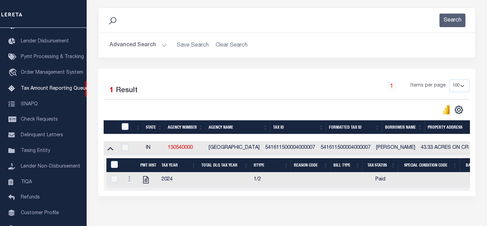
click at [124, 127] on input "checkbox" at bounding box center [125, 126] width 7 height 7
checkbox input "true"
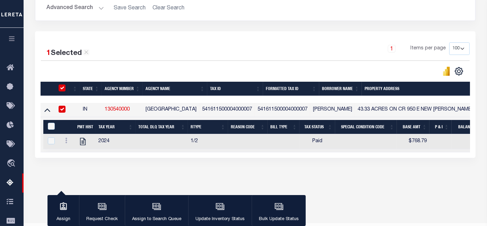
scroll to position [126, 0]
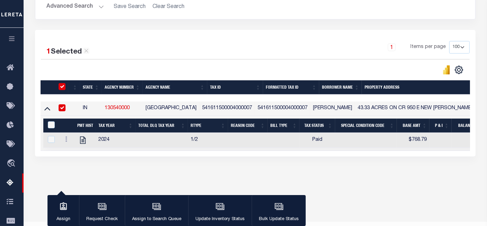
click at [70, 163] on div "Data sync process is currently running, you may face some response delays. Sear…" at bounding box center [256, 69] width 450 height 215
click at [50, 124] on input "&nbsp;" at bounding box center [51, 124] width 7 height 7
checkbox input "true"
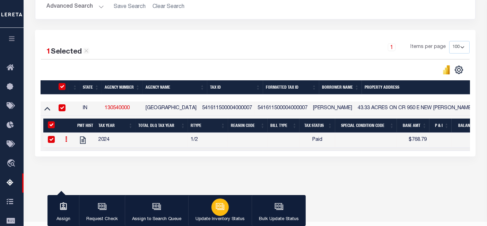
click at [231, 207] on button "Update Inventory Status" at bounding box center [219, 210] width 63 height 31
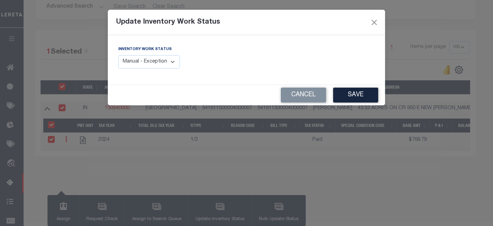
click at [152, 61] on select "Manual - Exception Pended - Awaiting Search Late Add Exception Completed" at bounding box center [149, 62] width 62 height 14
select select "4"
click at [118, 55] on select "Manual - Exception Pended - Awaiting Search Late Add Exception Completed" at bounding box center [149, 62] width 62 height 14
click at [356, 99] on button "Save" at bounding box center [355, 94] width 45 height 15
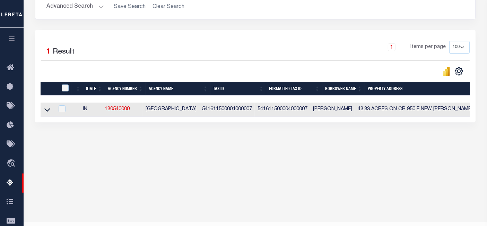
click at [68, 7] on button "Advanced Search" at bounding box center [75, 7] width 58 height 14
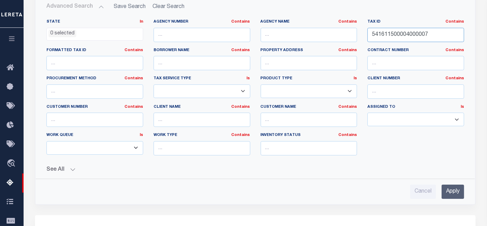
click at [406, 34] on input "541611500004000007" at bounding box center [416, 35] width 97 height 14
paste input "6400009"
type input "541616400009000007"
click at [456, 190] on input "Apply" at bounding box center [453, 191] width 23 height 14
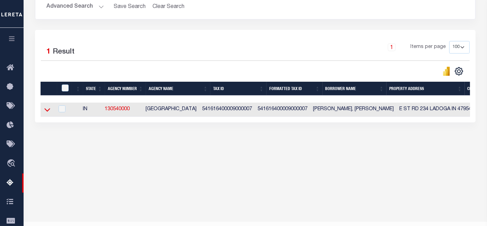
click at [48, 110] on icon at bounding box center [47, 109] width 6 height 7
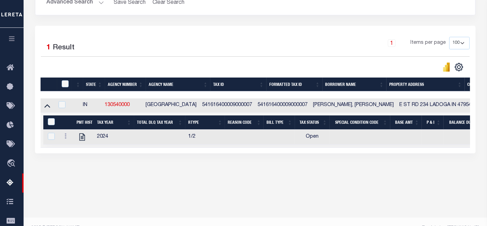
scroll to position [142, 0]
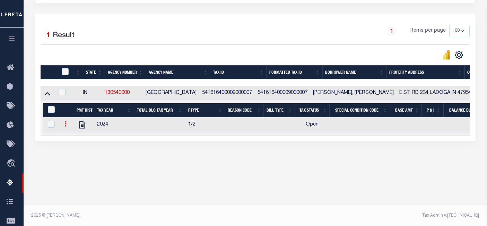
click at [66, 124] on icon at bounding box center [66, 124] width 2 height 6
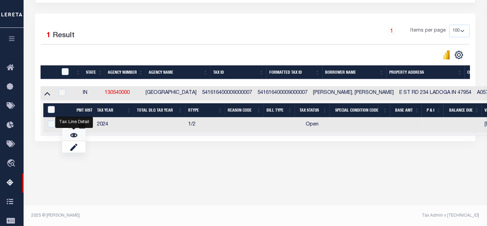
click at [77, 136] on link "" at bounding box center [74, 134] width 24 height 11
checkbox input "true"
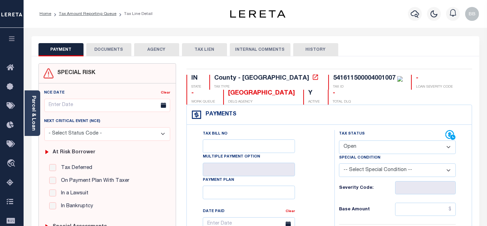
click at [372, 145] on select "- Select Status Code - Open Due/Unpaid Paid Incomplete No Tax Due Internal Refu…" at bounding box center [397, 147] width 117 height 14
select select "PYD"
click at [339, 140] on select "- Select Status Code - Open Due/Unpaid Paid Incomplete No Tax Due Internal Refu…" at bounding box center [397, 147] width 117 height 14
type input "[DATE]"
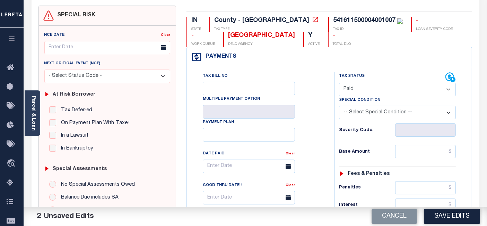
scroll to position [116, 0]
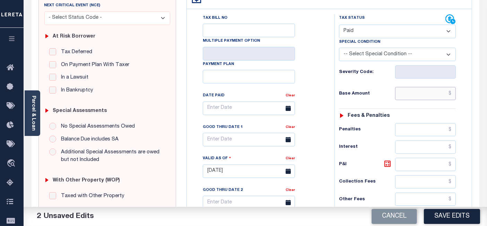
click at [423, 95] on input "text" at bounding box center [426, 93] width 61 height 13
paste input "1,453.19"
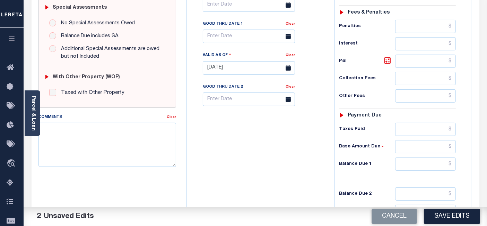
scroll to position [231, 0]
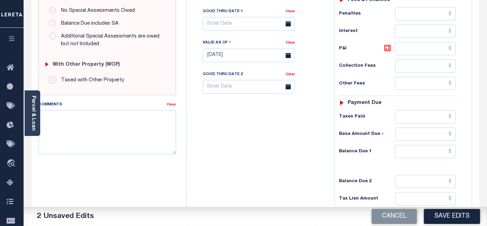
type input "$1,453.19"
click at [414, 151] on input "text" at bounding box center [426, 151] width 61 height 13
type input "$0.00"
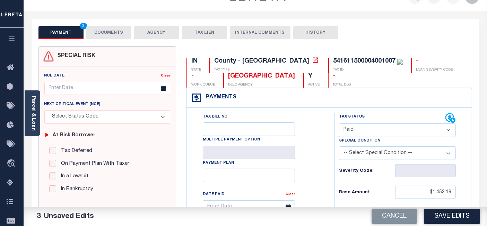
scroll to position [0, 0]
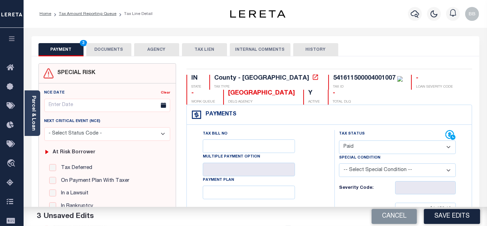
click at [116, 54] on button "DOCUMENTS" at bounding box center [108, 49] width 45 height 13
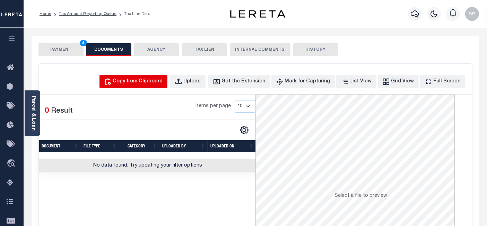
click at [148, 83] on div "Copy from Clipboard" at bounding box center [138, 82] width 50 height 8
select select "POP"
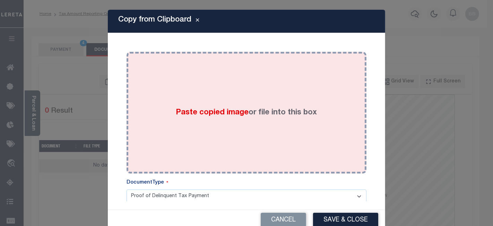
click at [186, 97] on div "Paste copied image or file into this box" at bounding box center [247, 112] width 230 height 111
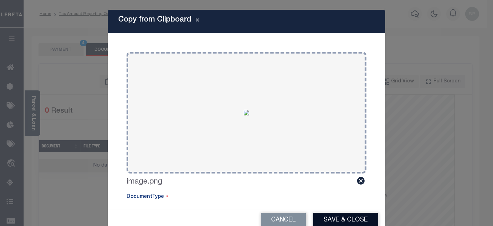
click at [338, 220] on button "Save & Close" at bounding box center [345, 219] width 65 height 15
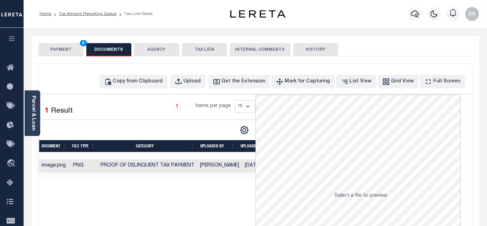
click at [56, 50] on button "PAYMENT 4" at bounding box center [61, 49] width 45 height 13
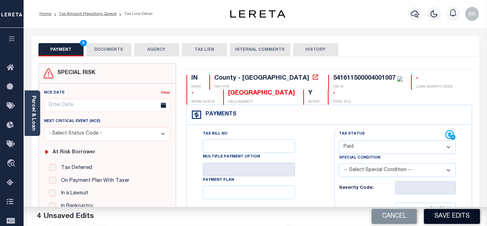
click at [453, 221] on button "Save Edits" at bounding box center [452, 216] width 56 height 15
checkbox input "false"
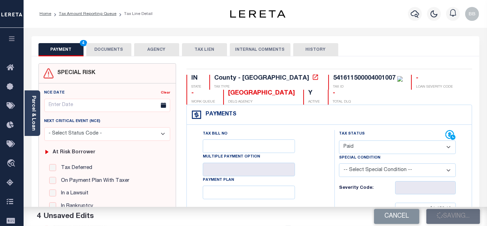
type input "$1,453.19"
type input "$0"
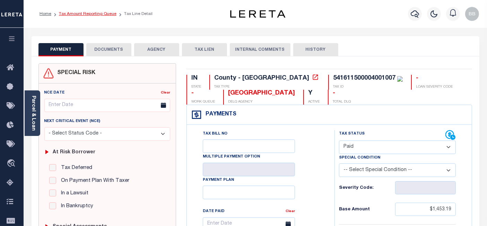
click at [108, 15] on link "Tax Amount Reporting Queue" at bounding box center [88, 14] width 58 height 4
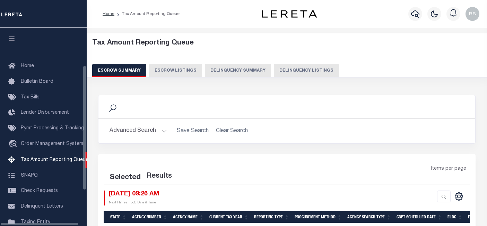
select select "100"
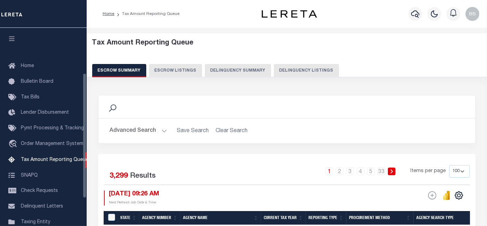
scroll to position [71, 0]
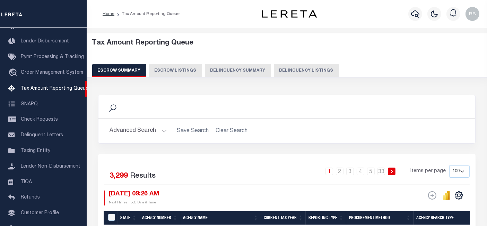
click at [299, 68] on button "Delinquency Listings" at bounding box center [306, 70] width 65 height 13
select select "100"
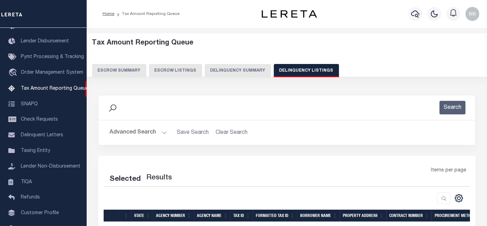
select select "100"
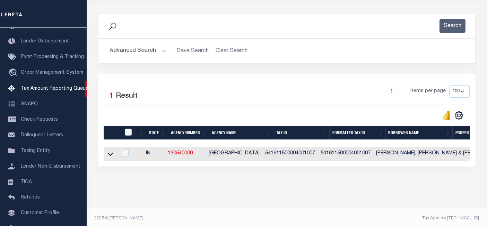
scroll to position [90, 0]
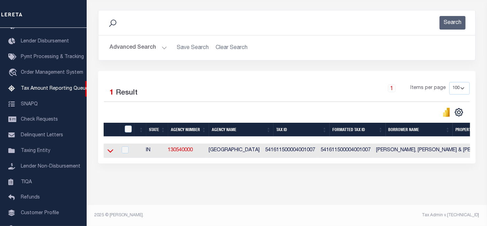
click at [108, 147] on icon at bounding box center [111, 150] width 6 height 7
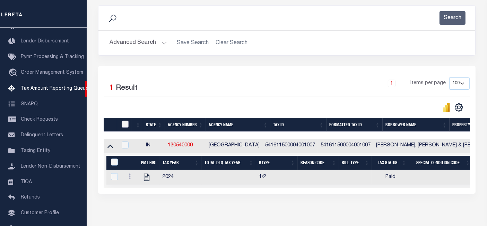
click at [127, 126] on input "checkbox" at bounding box center [125, 123] width 7 height 7
checkbox input "true"
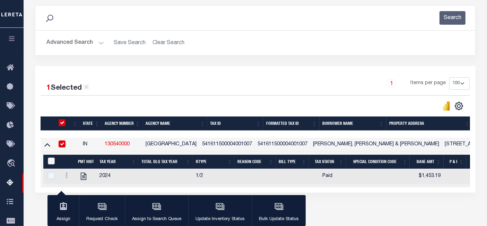
click at [52, 160] on input "&nbsp;" at bounding box center [51, 160] width 7 height 7
checkbox input "true"
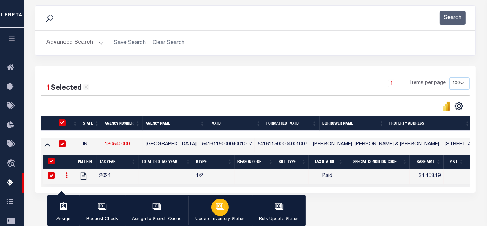
click at [212, 209] on div "button" at bounding box center [220, 206] width 17 height 17
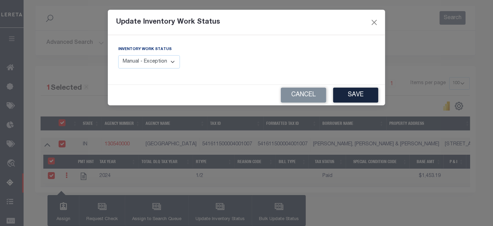
click at [151, 63] on select "Manual - Exception Pended - Awaiting Search Late Add Exception Completed" at bounding box center [149, 62] width 62 height 14
select select "4"
click at [118, 55] on select "Manual - Exception Pended - Awaiting Search Late Add Exception Completed" at bounding box center [149, 62] width 62 height 14
click at [365, 94] on button "Save" at bounding box center [355, 94] width 45 height 15
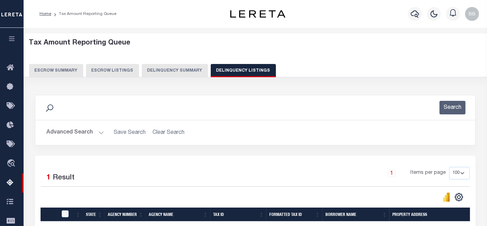
scroll to position [116, 0]
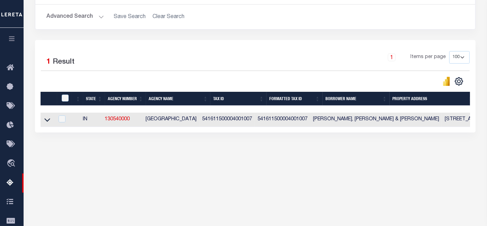
click at [74, 15] on button "Advanced Search" at bounding box center [75, 17] width 58 height 14
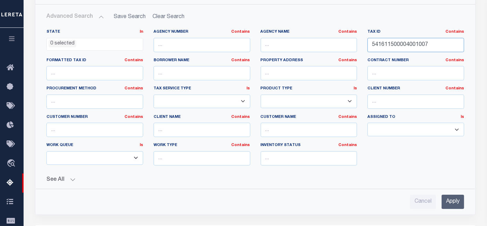
click at [398, 47] on input "541611500004001007" at bounding box center [416, 45] width 97 height 14
paste input "7200009000"
type input "541617200009000007"
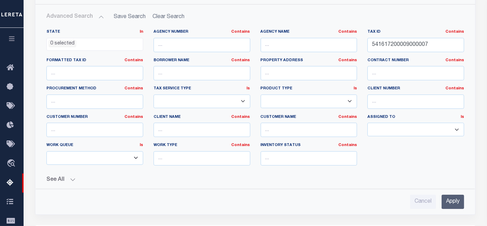
click at [452, 201] on input "Apply" at bounding box center [453, 201] width 23 height 14
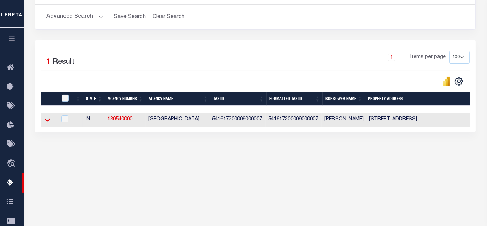
click at [49, 121] on icon at bounding box center [47, 119] width 6 height 7
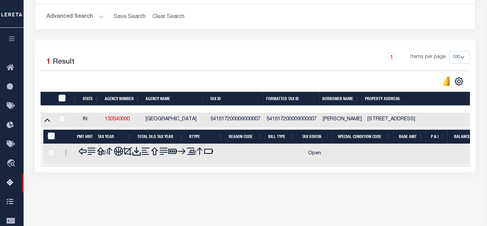
scroll to position [142, 0]
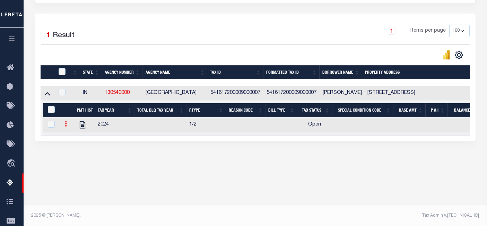
click at [69, 124] on link at bounding box center [66, 125] width 8 height 6
click at [66, 125] on icon at bounding box center [66, 124] width 2 height 6
click at [66, 126] on icon at bounding box center [66, 124] width 2 height 6
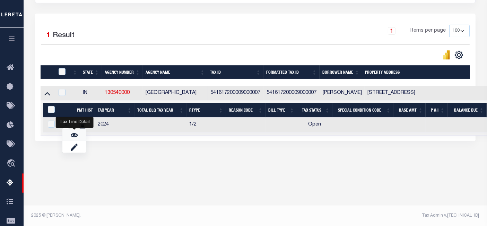
click at [75, 140] on link "" at bounding box center [74, 134] width 24 height 11
checkbox input "true"
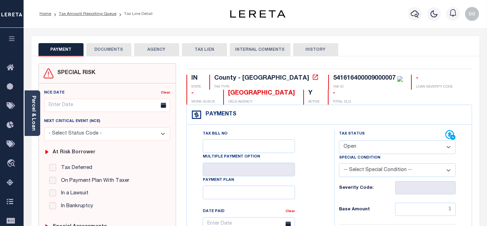
click at [376, 145] on select "- Select Status Code - Open Due/Unpaid Paid Incomplete No Tax Due Internal Refu…" at bounding box center [397, 147] width 117 height 14
select select "PYD"
click at [339, 140] on select "- Select Status Code - Open Due/Unpaid Paid Incomplete No Tax Due Internal Refu…" at bounding box center [397, 147] width 117 height 14
type input "[DATE]"
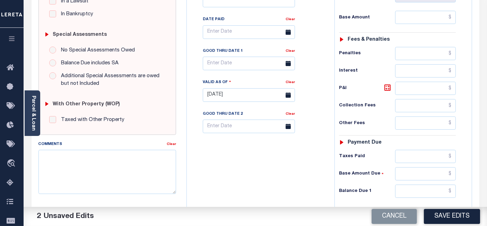
scroll to position [193, 0]
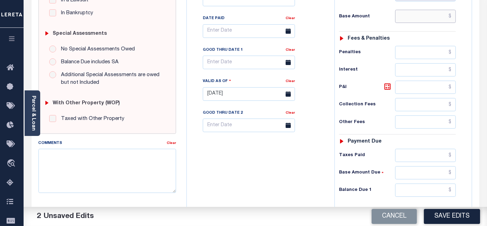
click at [423, 18] on input "text" at bounding box center [426, 16] width 61 height 13
paste input "1,295.24"
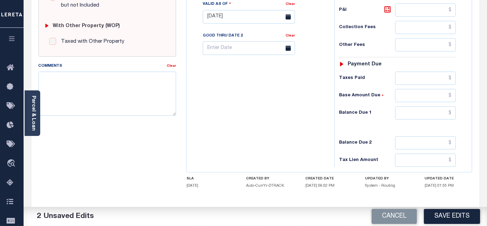
type input "$1,295.24"
click at [420, 107] on input "text" at bounding box center [426, 112] width 61 height 13
type input "$0.00"
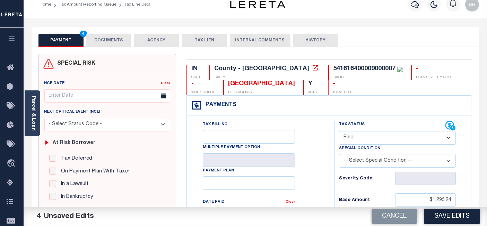
scroll to position [0, 0]
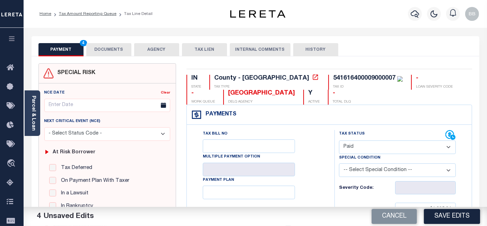
click at [108, 50] on button "DOCUMENTS" at bounding box center [108, 49] width 45 height 13
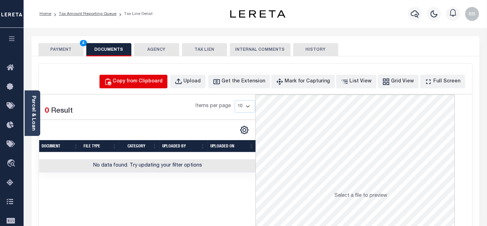
click at [143, 85] on button "Copy from Clipboard" at bounding box center [134, 82] width 68 height 14
select select "POP"
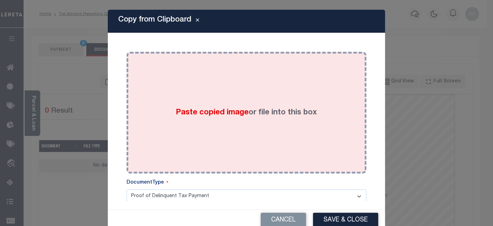
click at [228, 89] on div "Paste copied image or file into this box" at bounding box center [247, 112] width 230 height 111
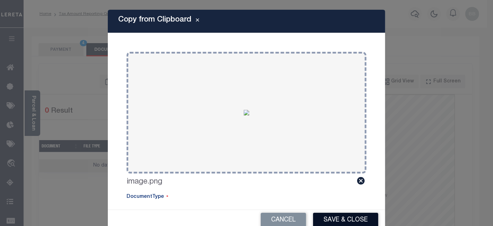
click at [348, 215] on button "Save & Close" at bounding box center [345, 219] width 65 height 15
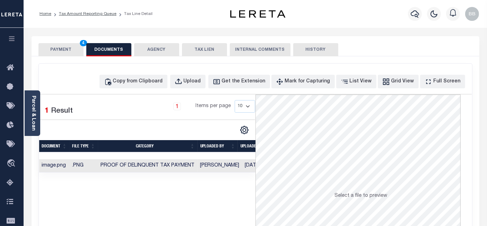
click at [57, 49] on button "PAYMENT 4" at bounding box center [61, 49] width 45 height 13
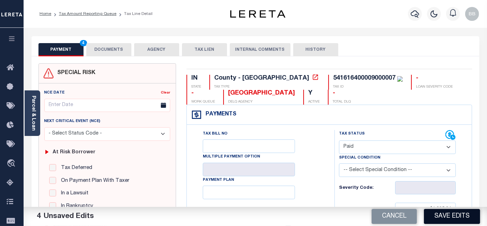
click at [455, 219] on button "Save Edits" at bounding box center [452, 216] width 56 height 15
checkbox input "false"
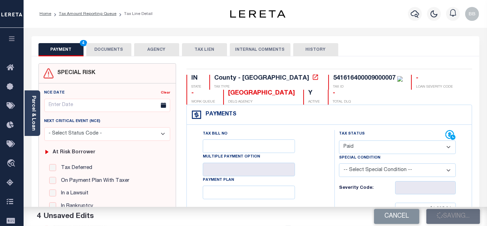
type input "$1,295.24"
type input "$0"
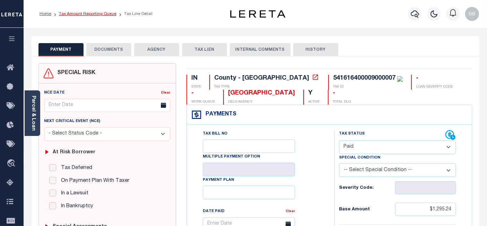
click at [110, 13] on link "Tax Amount Reporting Queue" at bounding box center [88, 14] width 58 height 4
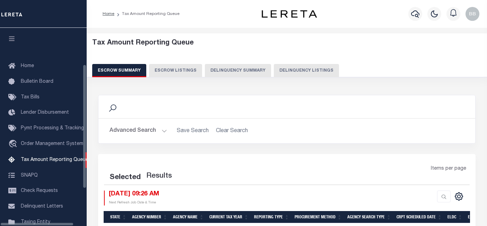
select select "100"
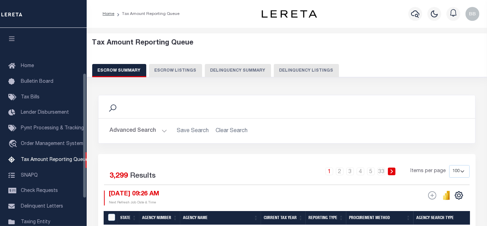
scroll to position [71, 0]
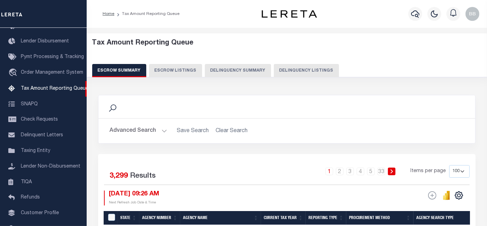
click at [309, 70] on button "Delinquency Listings" at bounding box center [306, 70] width 65 height 13
select select "100"
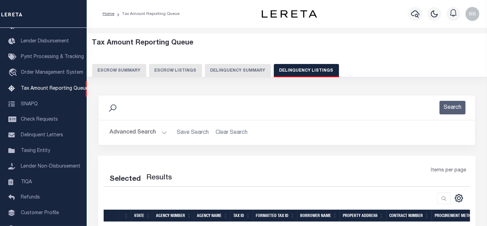
select select "100"
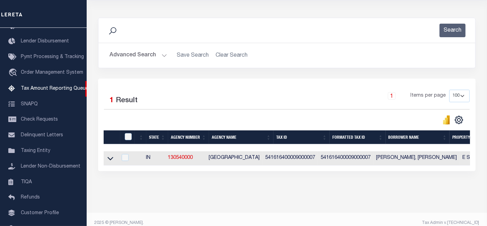
scroll to position [90, 0]
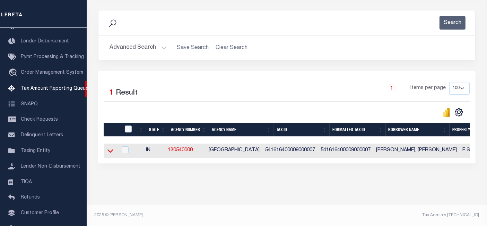
click at [109, 148] on icon at bounding box center [111, 150] width 6 height 7
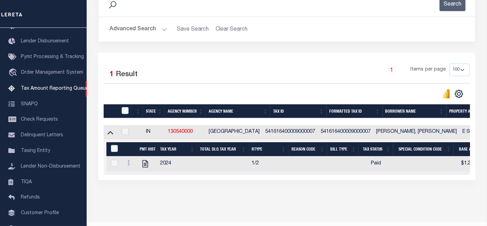
scroll to position [125, 0]
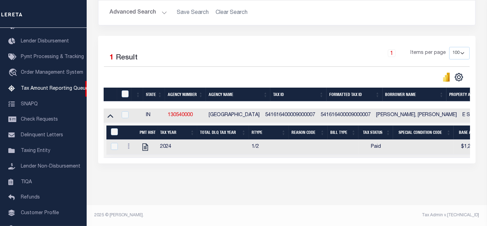
click at [126, 87] on th at bounding box center [124, 94] width 14 height 14
click at [128, 91] on input "checkbox" at bounding box center [125, 93] width 7 height 7
checkbox input "true"
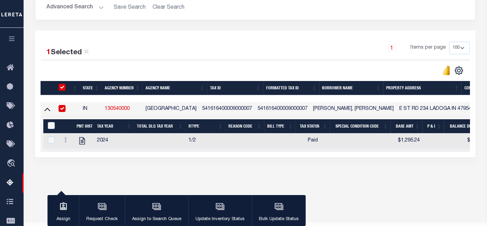
scroll to position [123, 0]
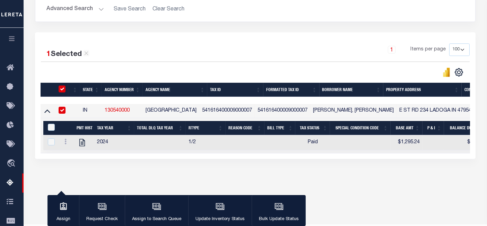
click at [54, 128] on div "&nbsp;" at bounding box center [52, 128] width 13 height 8
click at [52, 129] on input "&nbsp;" at bounding box center [51, 127] width 7 height 7
checkbox input "true"
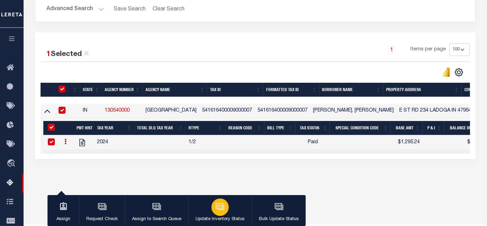
click at [220, 205] on icon "button" at bounding box center [219, 205] width 5 height 3
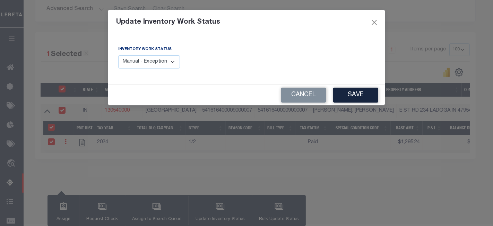
click at [160, 67] on select "Manual - Exception Pended - Awaiting Search Late Add Exception Completed" at bounding box center [149, 62] width 62 height 14
select select "4"
click at [118, 55] on select "Manual - Exception Pended - Awaiting Search Late Add Exception Completed" at bounding box center [149, 62] width 62 height 14
click at [368, 99] on button "Save" at bounding box center [355, 94] width 45 height 15
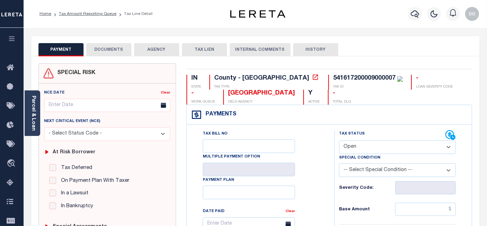
click at [368, 148] on select "- Select Status Code - Open Due/Unpaid Paid Incomplete No Tax Due Internal Refu…" at bounding box center [397, 147] width 117 height 14
select select "PYD"
click at [339, 140] on select "- Select Status Code - Open Due/Unpaid Paid Incomplete No Tax Due Internal Refu…" at bounding box center [397, 147] width 117 height 14
type input "[DATE]"
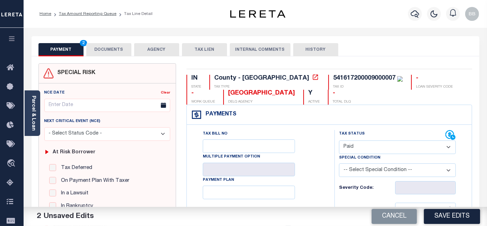
click at [358, 145] on select "- Select Status Code - Open Due/Unpaid Paid Incomplete No Tax Due Internal Refu…" at bounding box center [397, 147] width 117 height 14
select select "DUE"
click at [339, 140] on select "- Select Status Code - Open Due/Unpaid Paid Incomplete No Tax Due Internal Refu…" at bounding box center [397, 147] width 117 height 14
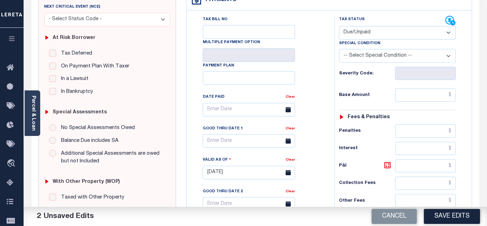
scroll to position [116, 0]
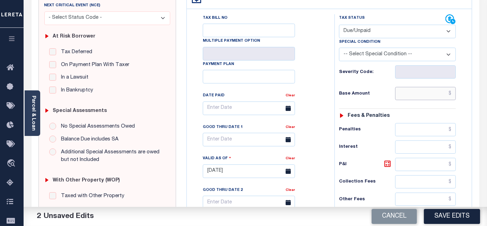
click at [413, 93] on input "text" at bounding box center [426, 93] width 61 height 13
paste input "349.59"
type input "$349.59"
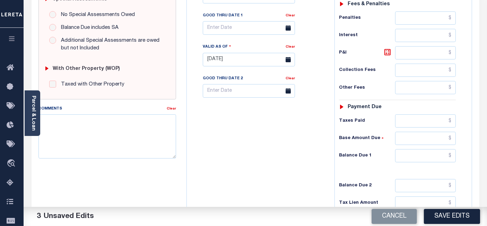
scroll to position [231, 0]
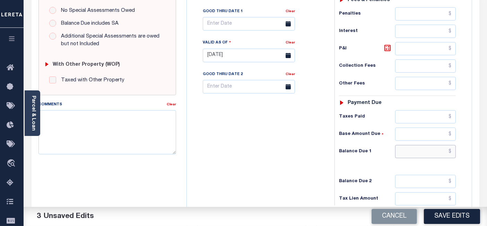
click at [416, 148] on input "text" at bounding box center [426, 151] width 61 height 13
paste input "384.55"
type input "$384.55"
click at [388, 47] on icon at bounding box center [388, 48] width 8 height 8
type input "$34.96"
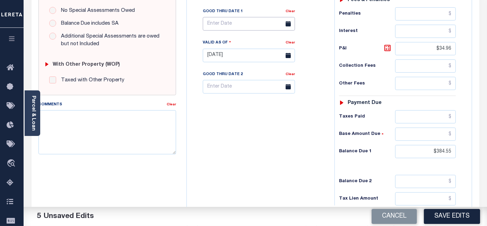
click at [241, 29] on body "Home Tax Amount Reporting Queue Tax Line Detail" at bounding box center [243, 31] width 487 height 525
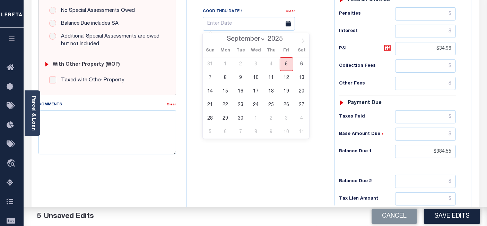
click at [288, 67] on span "5" at bounding box center [287, 64] width 14 height 14
type input "[DATE]"
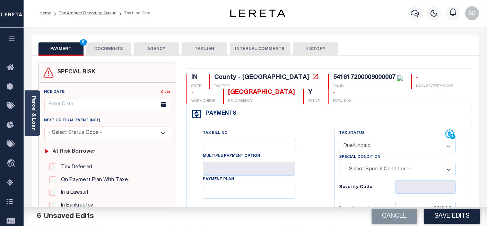
scroll to position [0, 0]
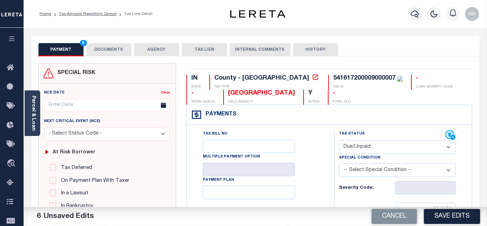
click at [110, 50] on button "DOCUMENTS" at bounding box center [108, 49] width 45 height 13
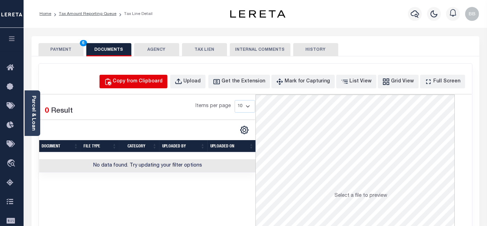
click at [162, 82] on div "Copy from Clipboard" at bounding box center [138, 82] width 50 height 8
select select "POP"
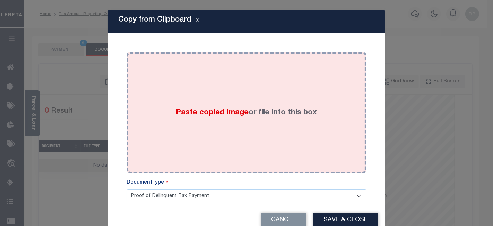
click at [220, 113] on span "Paste copied image" at bounding box center [212, 113] width 73 height 8
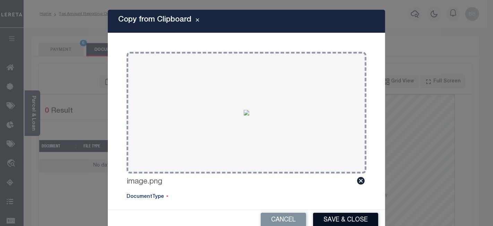
click at [347, 218] on button "Save & Close" at bounding box center [345, 219] width 65 height 15
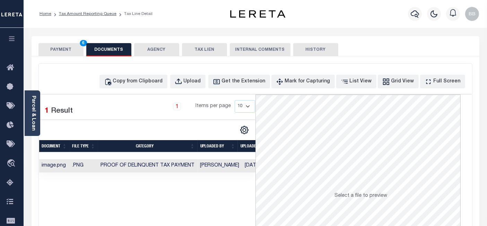
click at [64, 47] on button "PAYMENT 6" at bounding box center [61, 49] width 45 height 13
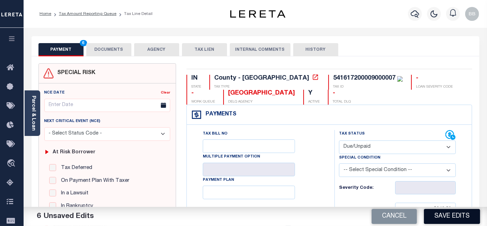
click at [452, 214] on button "Save Edits" at bounding box center [452, 216] width 56 height 15
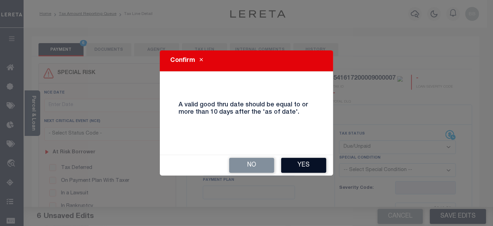
click at [300, 166] on button "Yes" at bounding box center [303, 165] width 45 height 15
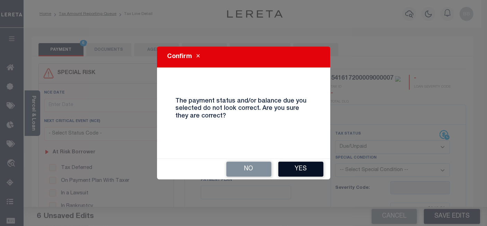
click at [297, 169] on button "Yes" at bounding box center [301, 168] width 45 height 15
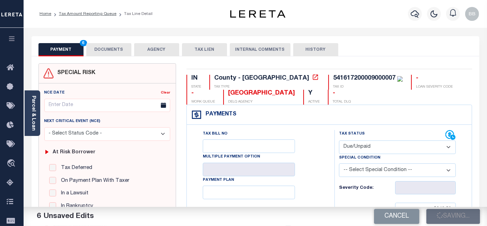
checkbox input "false"
type input "$349.59"
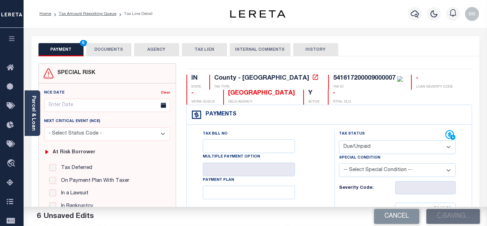
type input "$34.96"
type input "$384.55"
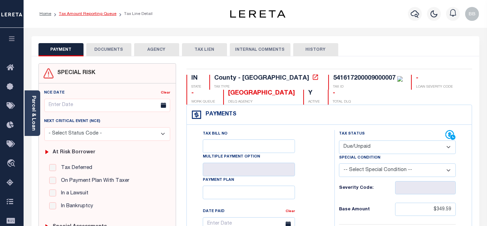
click at [96, 16] on link "Tax Amount Reporting Queue" at bounding box center [88, 14] width 58 height 4
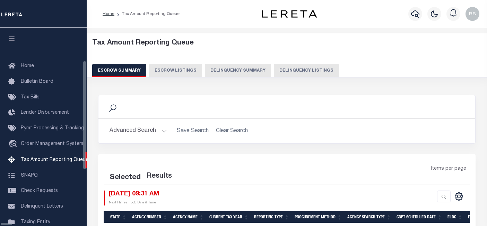
select select "100"
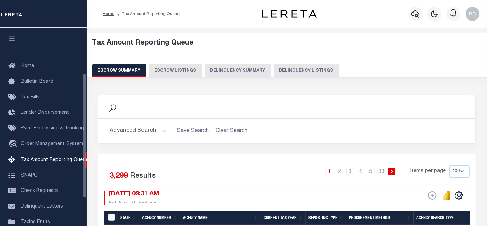
scroll to position [71, 0]
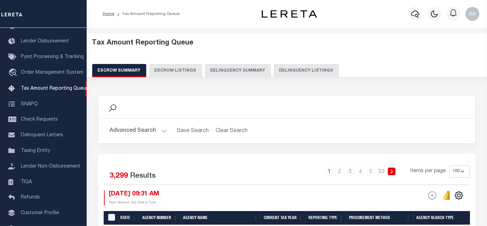
click at [295, 74] on button "Delinquency Listings" at bounding box center [306, 70] width 65 height 13
select select "100"
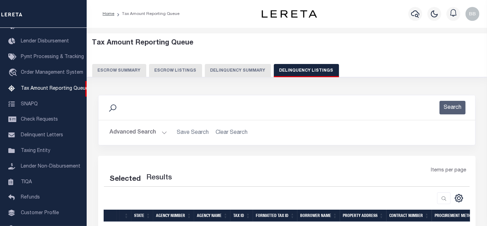
select select "100"
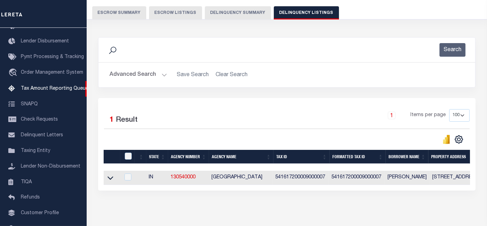
scroll to position [90, 0]
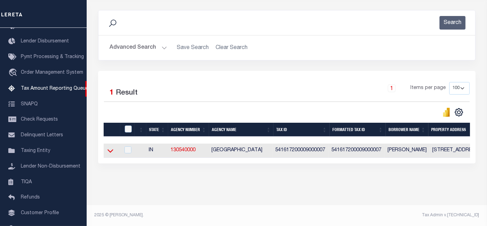
click at [108, 147] on icon at bounding box center [111, 150] width 6 height 7
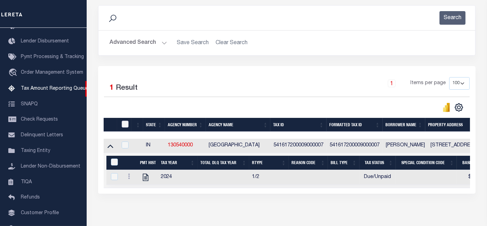
click at [124, 124] on input "checkbox" at bounding box center [125, 123] width 7 height 7
checkbox input "true"
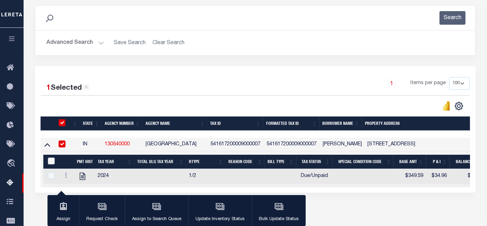
click at [50, 161] on input "&nbsp;" at bounding box center [51, 160] width 7 height 7
checkbox input "true"
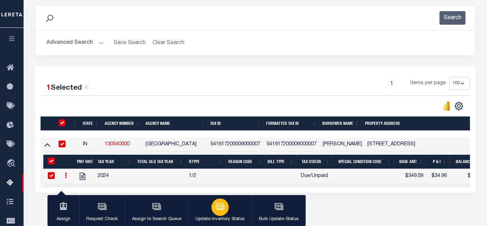
click at [228, 214] on button "Update Inventory Status" at bounding box center [219, 210] width 63 height 31
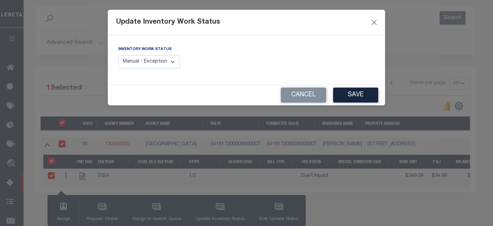
click at [145, 58] on select "Manual - Exception Pended - Awaiting Search Late Add Exception Completed" at bounding box center [149, 62] width 62 height 14
select select "4"
click at [118, 55] on select "Manual - Exception Pended - Awaiting Search Late Add Exception Completed" at bounding box center [149, 62] width 62 height 14
click at [368, 99] on button "Save" at bounding box center [355, 94] width 45 height 15
